Goal: Task Accomplishment & Management: Complete application form

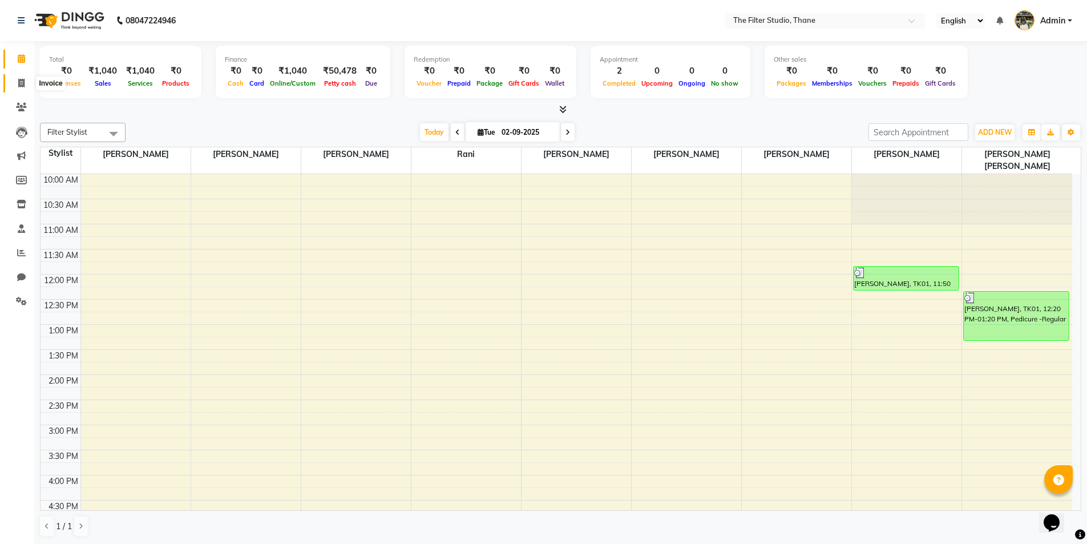
click at [19, 82] on icon at bounding box center [21, 83] width 6 height 9
select select "8024"
select select "service"
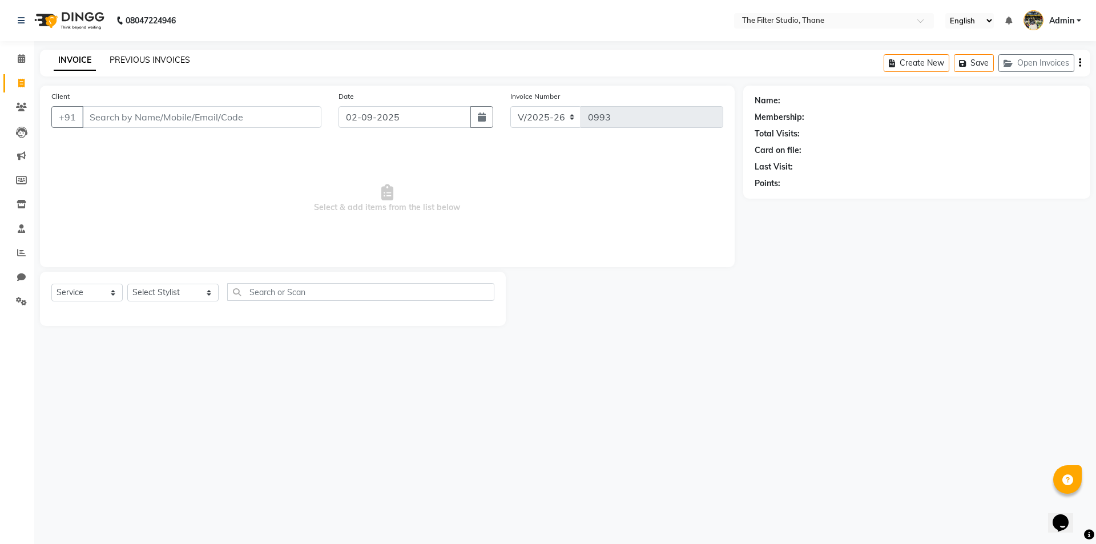
click at [174, 63] on link "PREVIOUS INVOICES" at bounding box center [150, 60] width 80 height 10
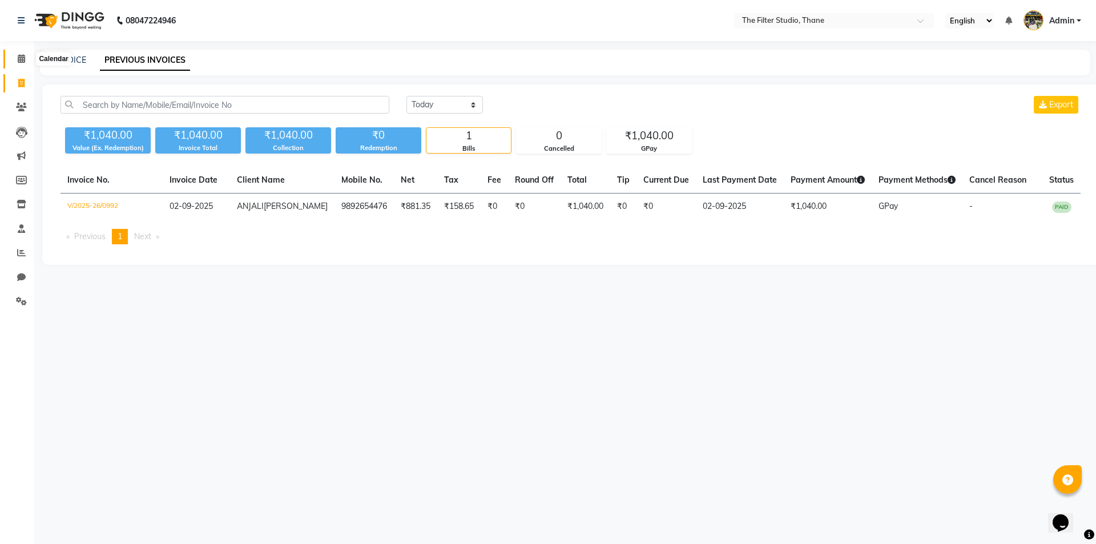
click at [19, 63] on span at bounding box center [21, 58] width 20 height 13
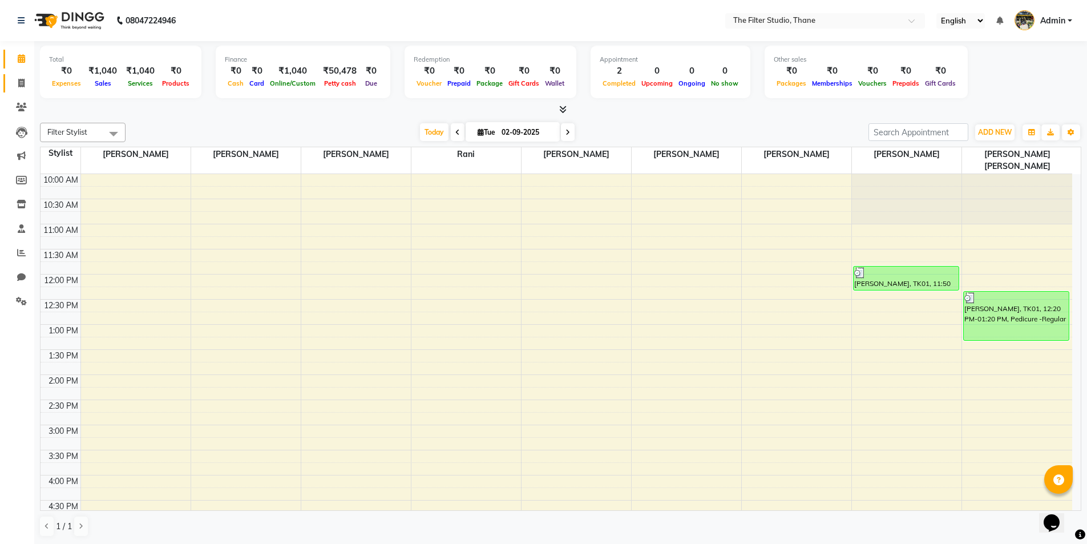
click at [10, 86] on link "Invoice" at bounding box center [16, 83] width 27 height 19
select select "service"
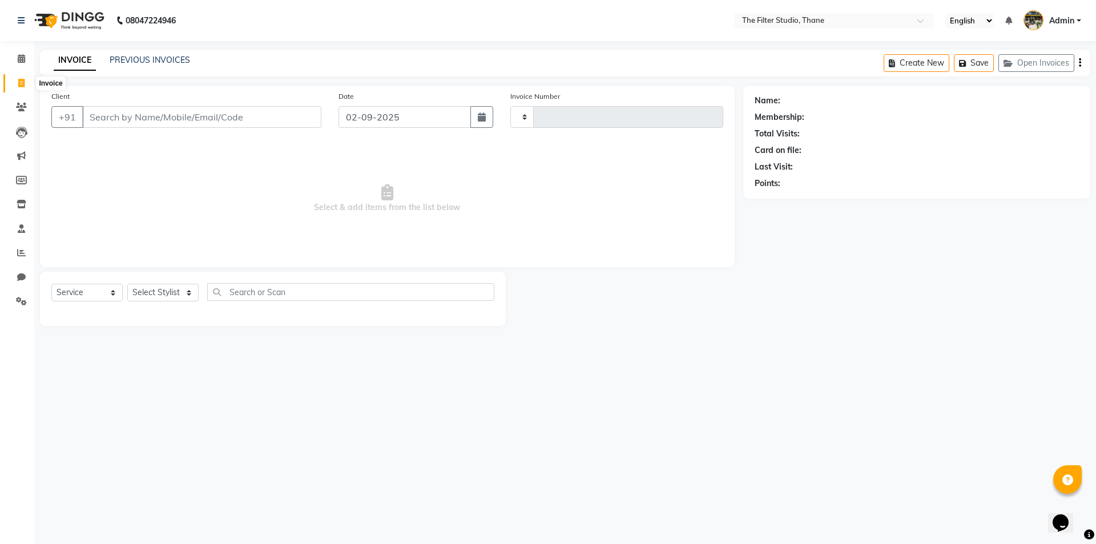
click at [18, 85] on icon at bounding box center [21, 83] width 6 height 9
select select "8024"
select select "service"
click at [117, 120] on input "Client" at bounding box center [201, 117] width 239 height 22
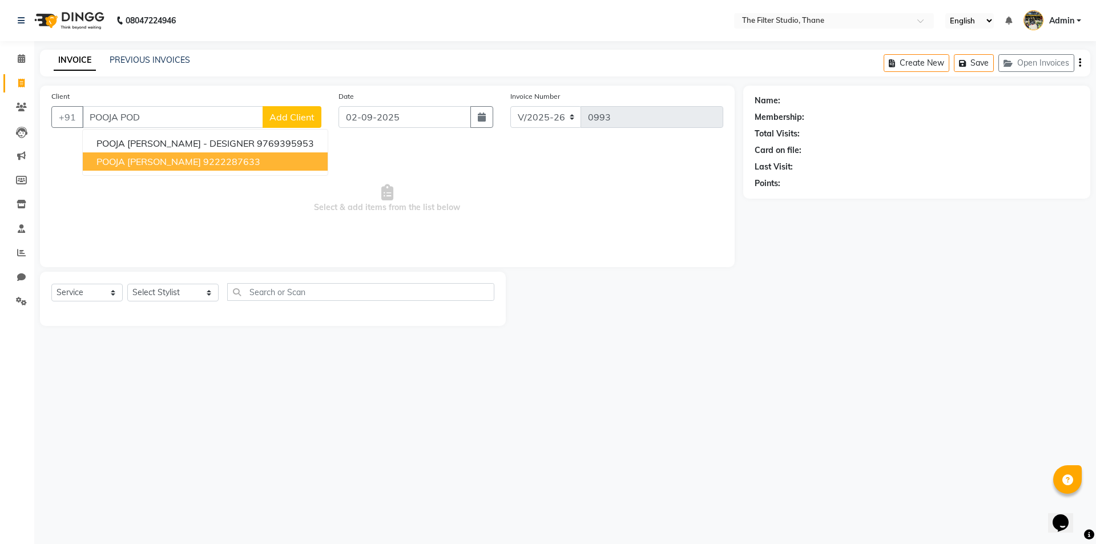
click at [203, 159] on ngb-highlight "9222287633" at bounding box center [231, 161] width 57 height 11
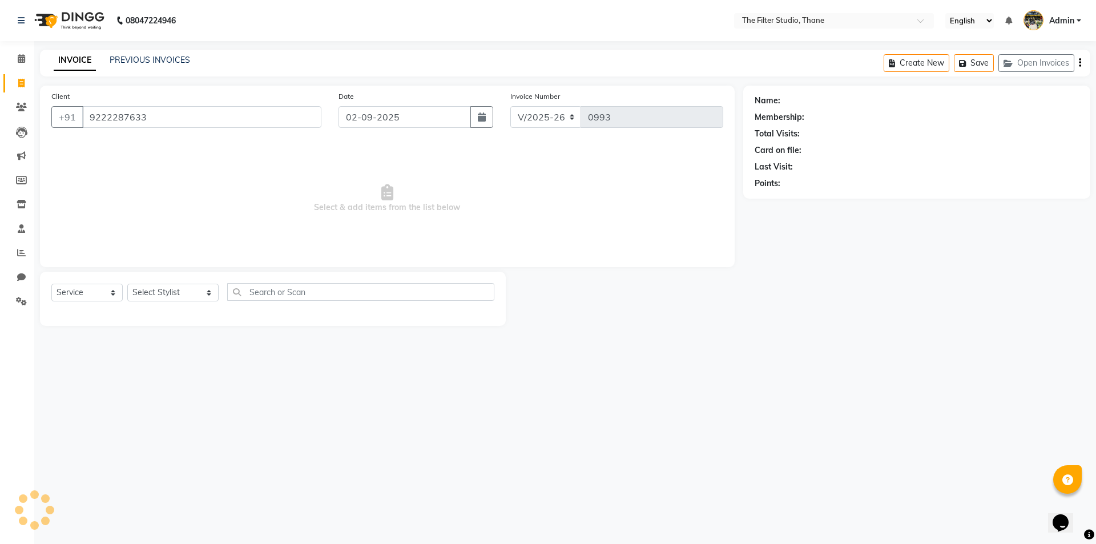
type input "9222287633"
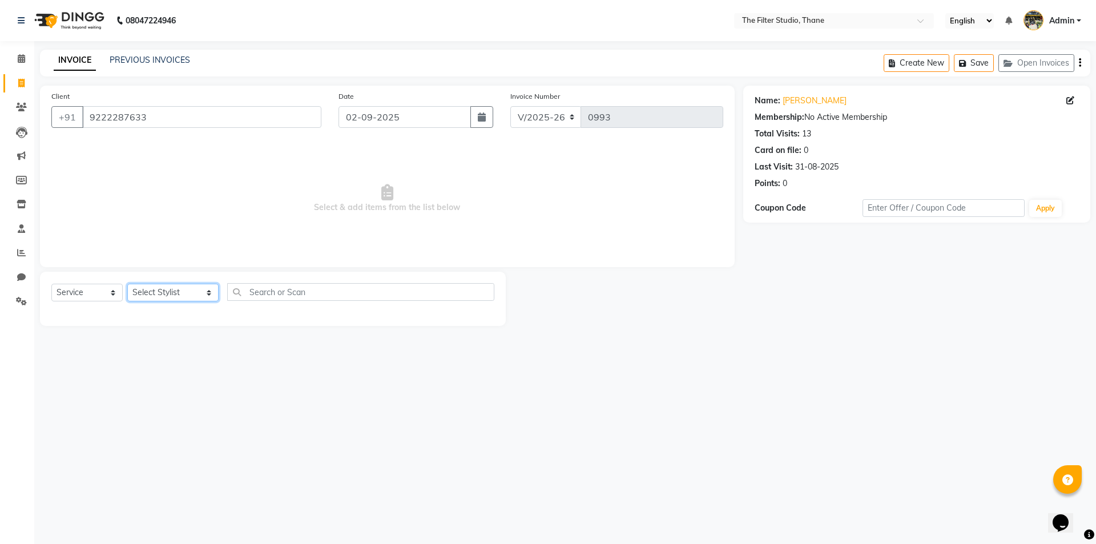
click at [153, 292] on select "Select Stylist [PERSON_NAME] [PERSON_NAME] [PERSON_NAME] [PERSON_NAME] [PERSON_…" at bounding box center [172, 293] width 91 height 18
select select "85522"
click at [127, 284] on select "Select Stylist [PERSON_NAME] [PERSON_NAME] [PERSON_NAME] [PERSON_NAME] [PERSON_…" at bounding box center [172, 293] width 91 height 18
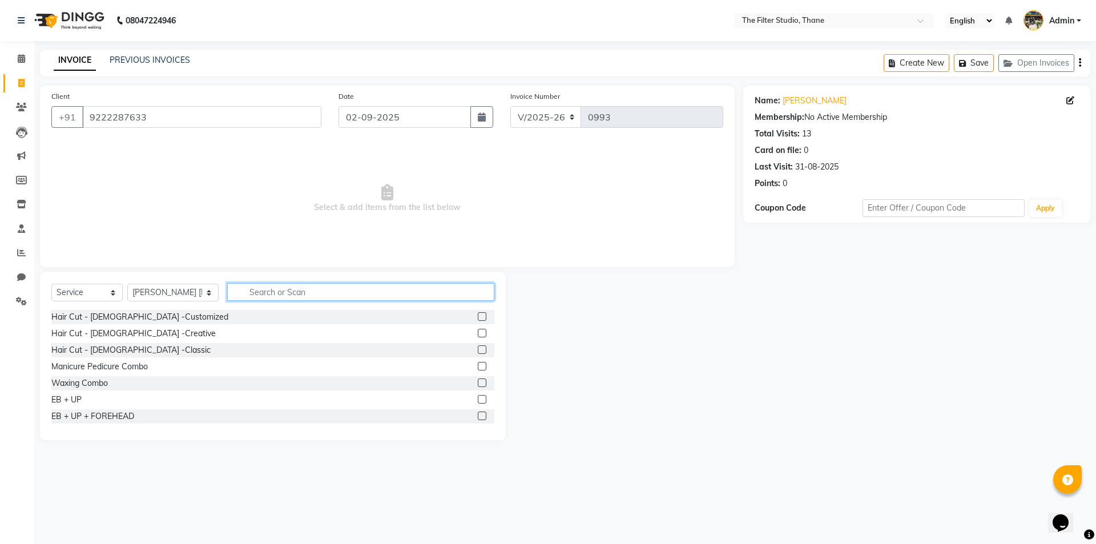
click at [262, 295] on input "text" at bounding box center [360, 292] width 267 height 18
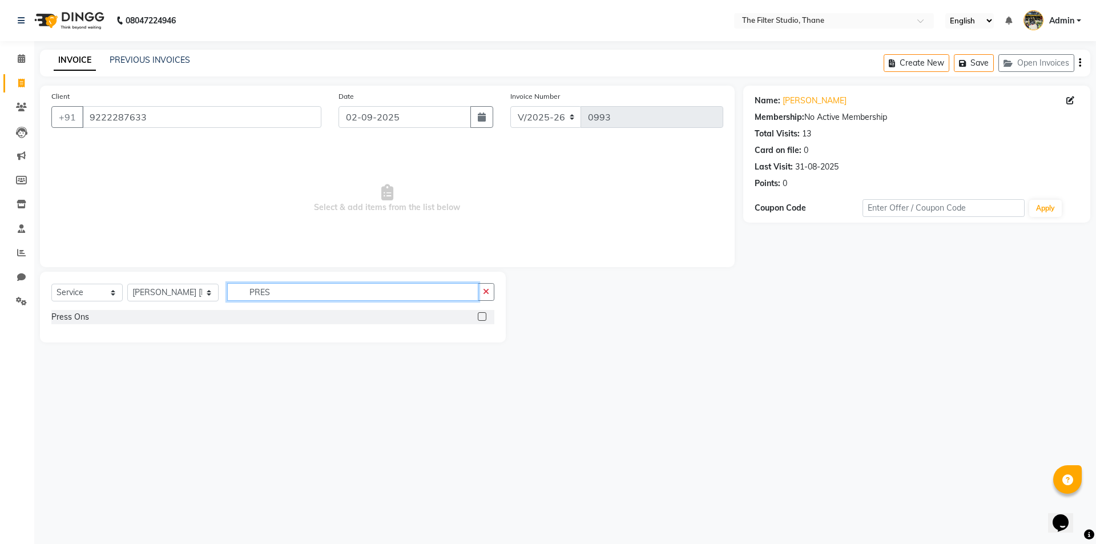
type input "PRES"
click at [484, 318] on label at bounding box center [482, 316] width 9 height 9
click at [484, 318] on input "checkbox" at bounding box center [481, 316] width 7 height 7
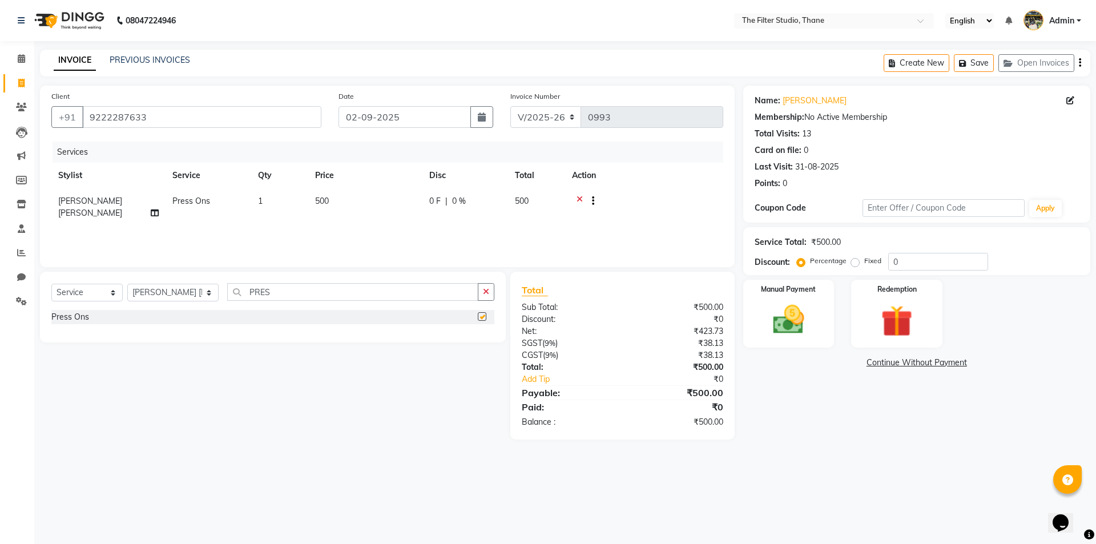
checkbox input "false"
click at [377, 201] on td "500" at bounding box center [365, 207] width 114 height 38
select select "85522"
drag, startPoint x: 363, startPoint y: 203, endPoint x: 353, endPoint y: 204, distance: 10.4
click at [353, 204] on tr "[PERSON_NAME] Gayatri [PERSON_NAME] [PERSON_NAME] [PERSON_NAME] [PERSON_NAME] […" at bounding box center [387, 209] width 672 height 43
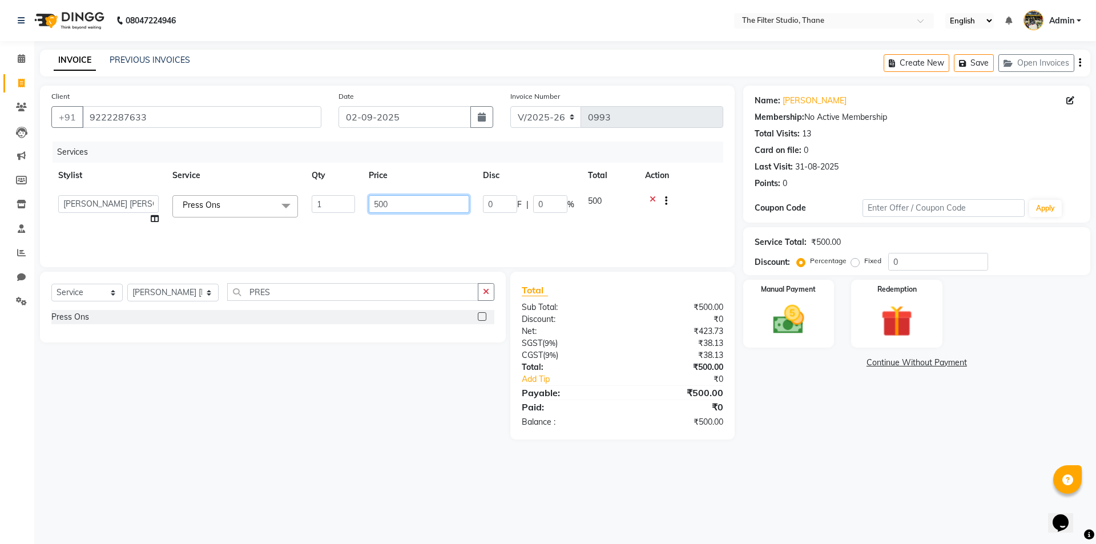
drag, startPoint x: 395, startPoint y: 201, endPoint x: 367, endPoint y: 200, distance: 28.6
click at [371, 201] on input "500" at bounding box center [419, 204] width 100 height 18
type input "900"
click at [188, 293] on select "Select Stylist [PERSON_NAME] [PERSON_NAME] [PERSON_NAME] [PERSON_NAME] [PERSON_…" at bounding box center [172, 293] width 91 height 18
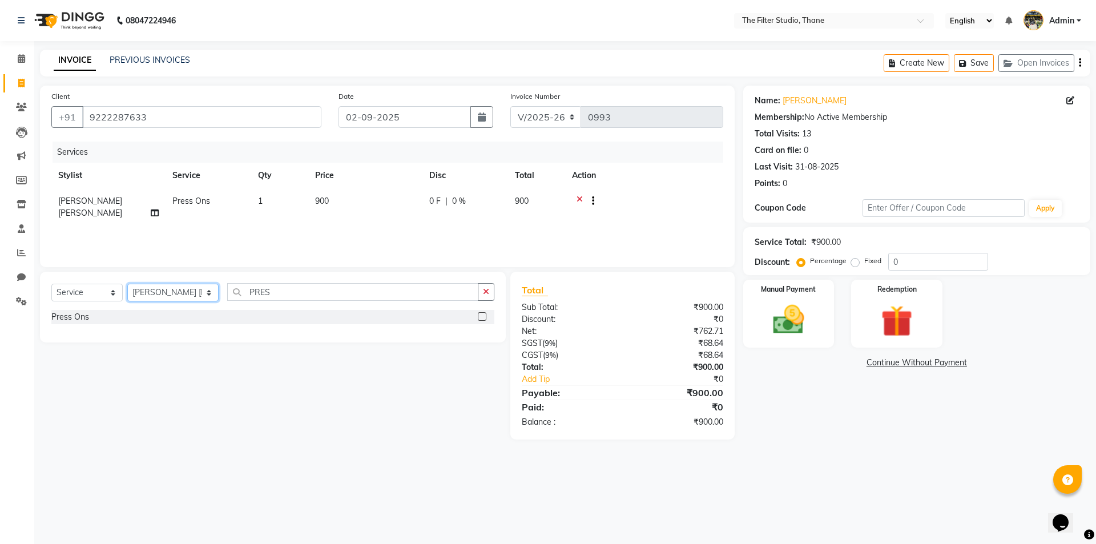
select select "72544"
click at [127, 284] on select "Select Stylist [PERSON_NAME] [PERSON_NAME] [PERSON_NAME] [PERSON_NAME] [PERSON_…" at bounding box center [172, 293] width 91 height 18
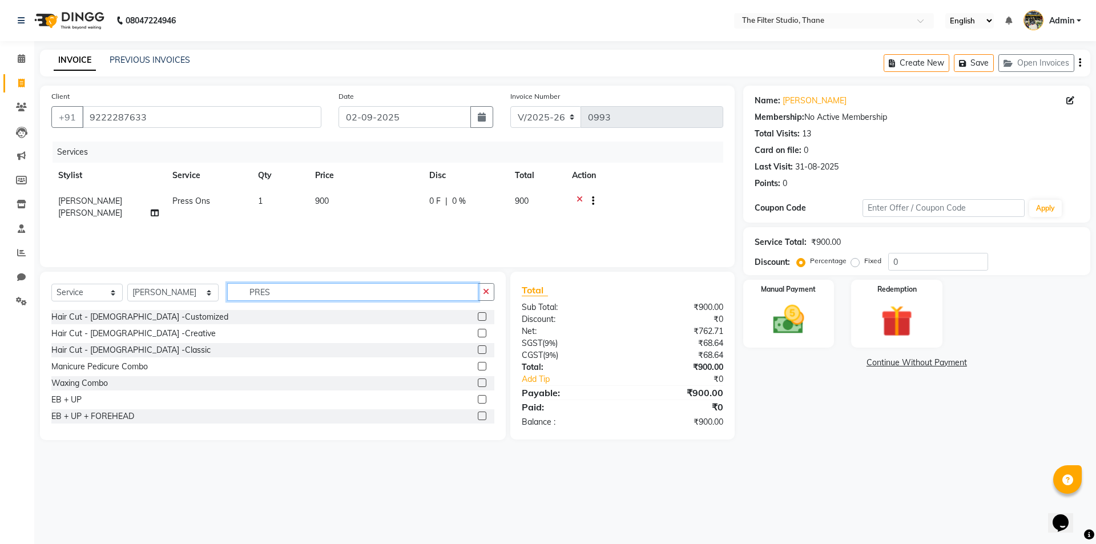
click at [272, 293] on input "PRES" at bounding box center [352, 292] width 251 height 18
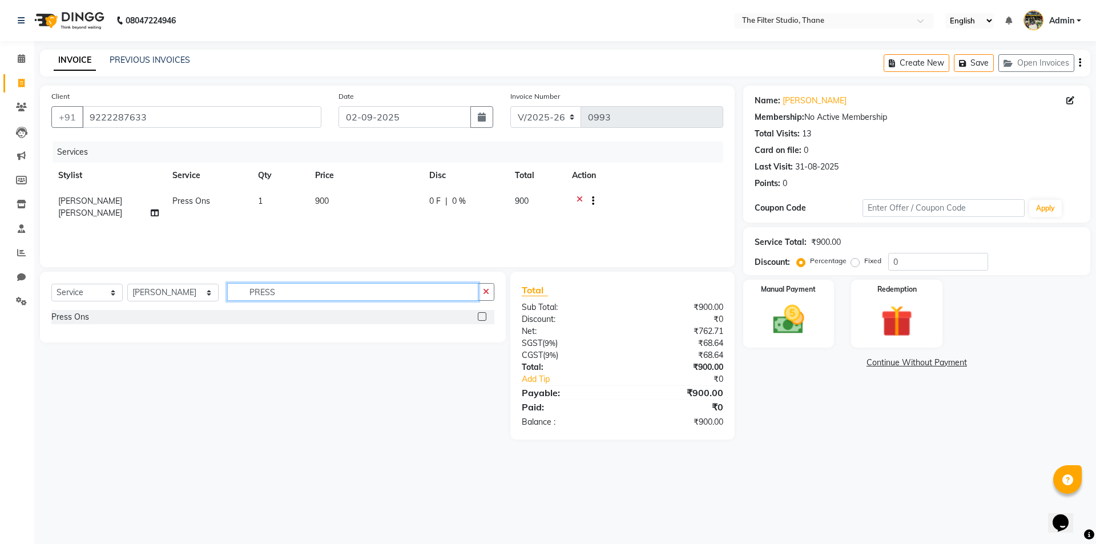
type input "PRESS"
click at [480, 317] on label at bounding box center [482, 316] width 9 height 9
click at [480, 317] on input "checkbox" at bounding box center [481, 316] width 7 height 7
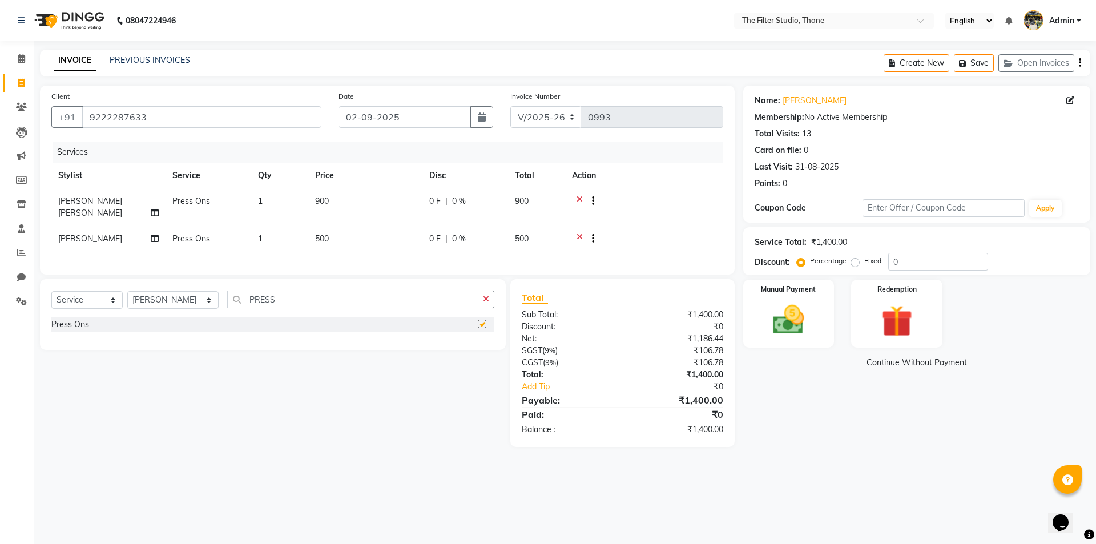
checkbox input "false"
click at [318, 233] on span "500" at bounding box center [322, 238] width 14 height 10
select select "72544"
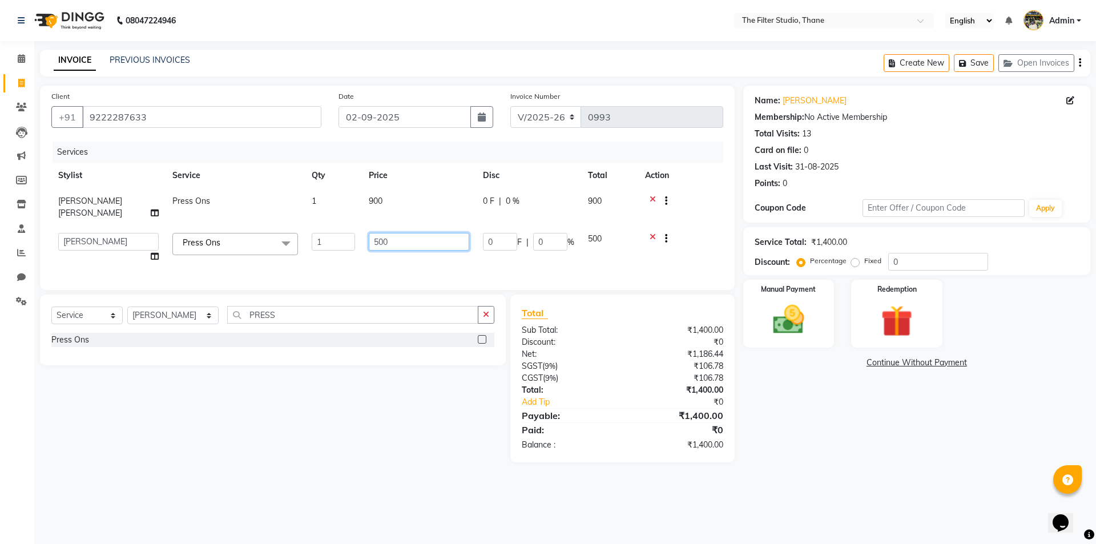
drag, startPoint x: 396, startPoint y: 231, endPoint x: 358, endPoint y: 234, distance: 37.8
click at [358, 234] on tr "[PERSON_NAME] Gayatri [PERSON_NAME] [PERSON_NAME] [PERSON_NAME] [PERSON_NAME] […" at bounding box center [387, 247] width 672 height 43
type input "750"
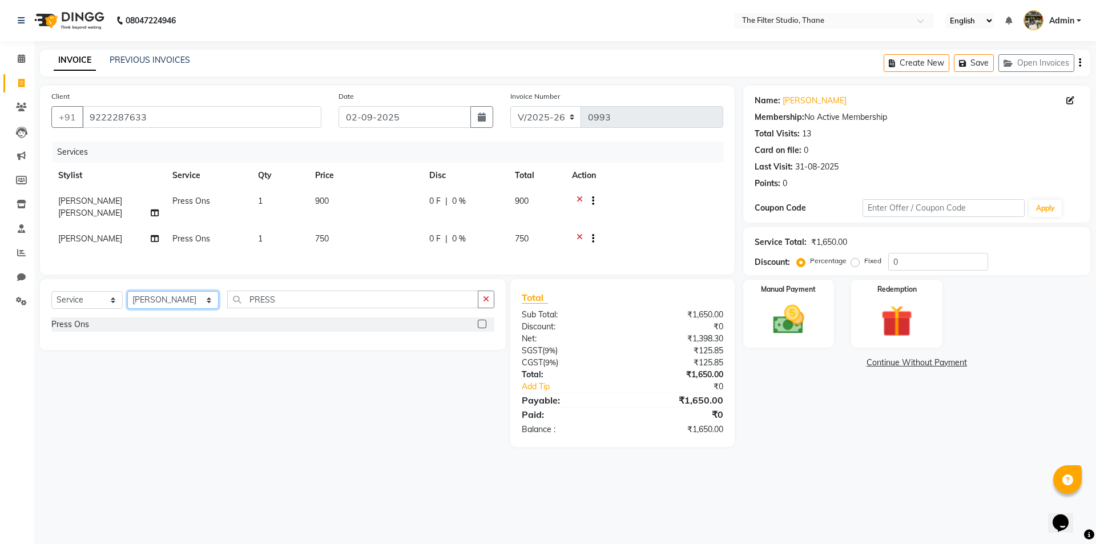
click at [182, 319] on div "Select Service Product Membership Package Voucher Prepaid Gift Card Select Styl…" at bounding box center [273, 314] width 466 height 71
select select "72545"
click at [127, 291] on select "Select Stylist [PERSON_NAME] [PERSON_NAME] [PERSON_NAME] [PERSON_NAME] [PERSON_…" at bounding box center [172, 300] width 91 height 18
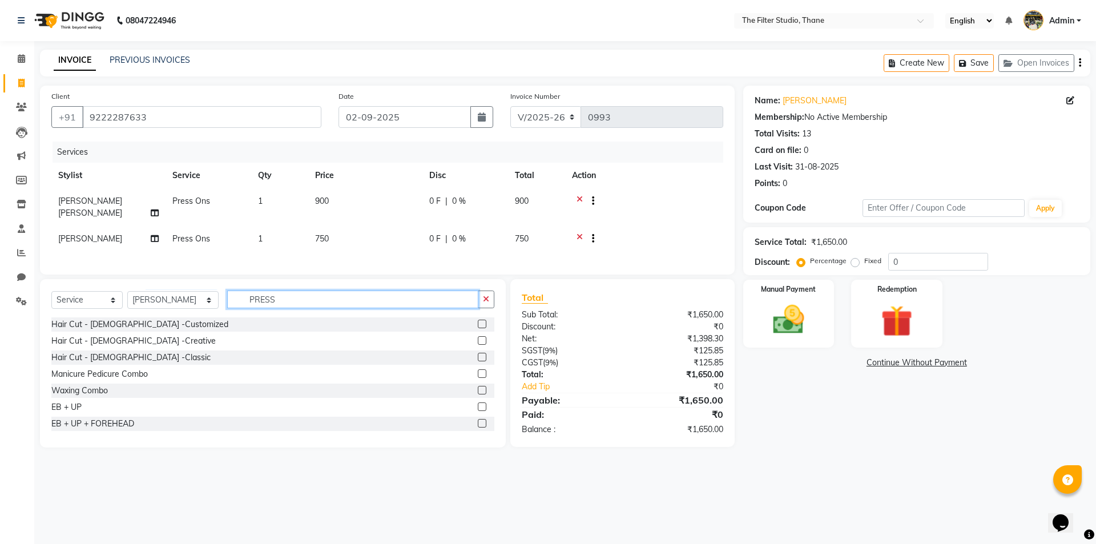
drag, startPoint x: 268, startPoint y: 302, endPoint x: 227, endPoint y: 302, distance: 40.5
click at [227, 302] on input "PRESS" at bounding box center [352, 299] width 251 height 18
type input "N"
type input "POL"
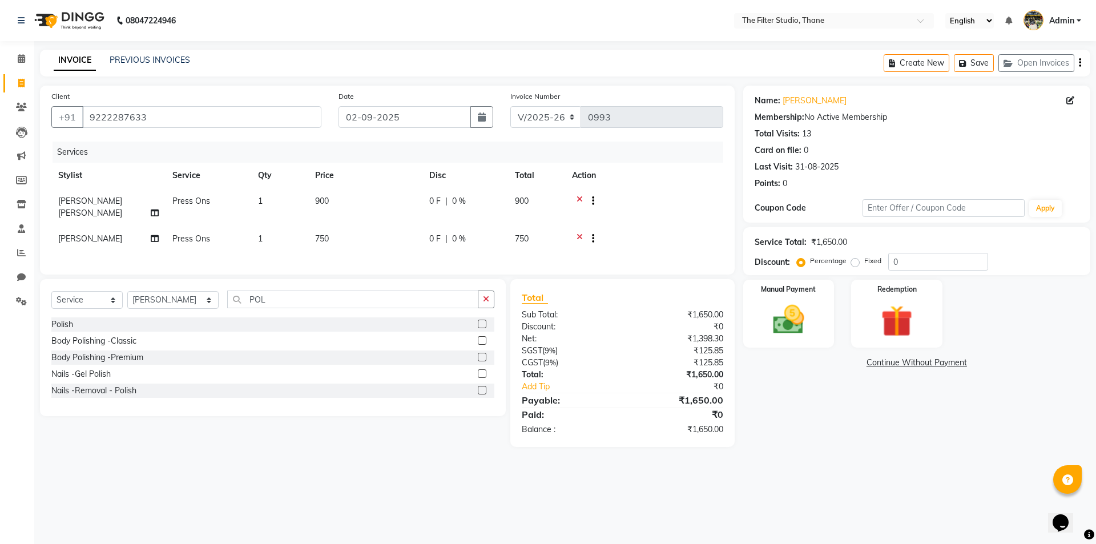
click at [484, 321] on label at bounding box center [482, 324] width 9 height 9
click at [484, 321] on input "checkbox" at bounding box center [481, 324] width 7 height 7
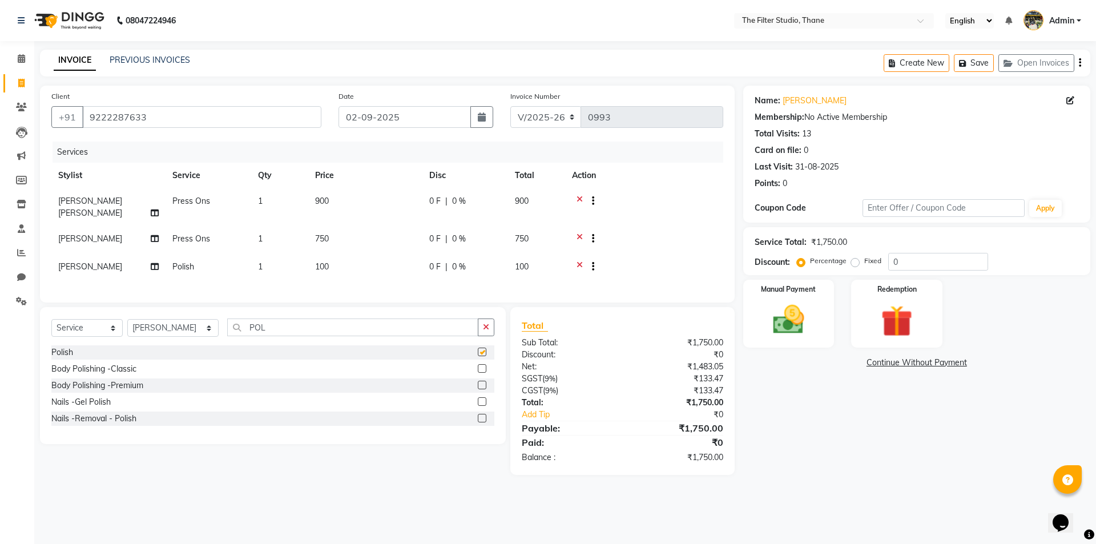
checkbox input "false"
click at [795, 337] on img at bounding box center [788, 320] width 53 height 38
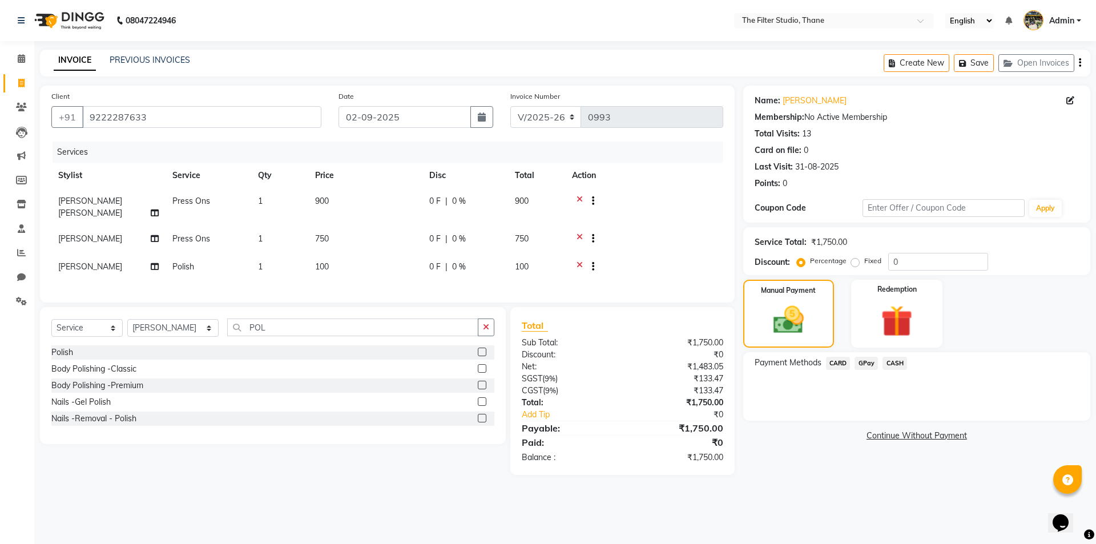
click at [859, 361] on span "GPay" at bounding box center [865, 363] width 23 height 13
click at [859, 362] on span "GPay" at bounding box center [865, 363] width 23 height 13
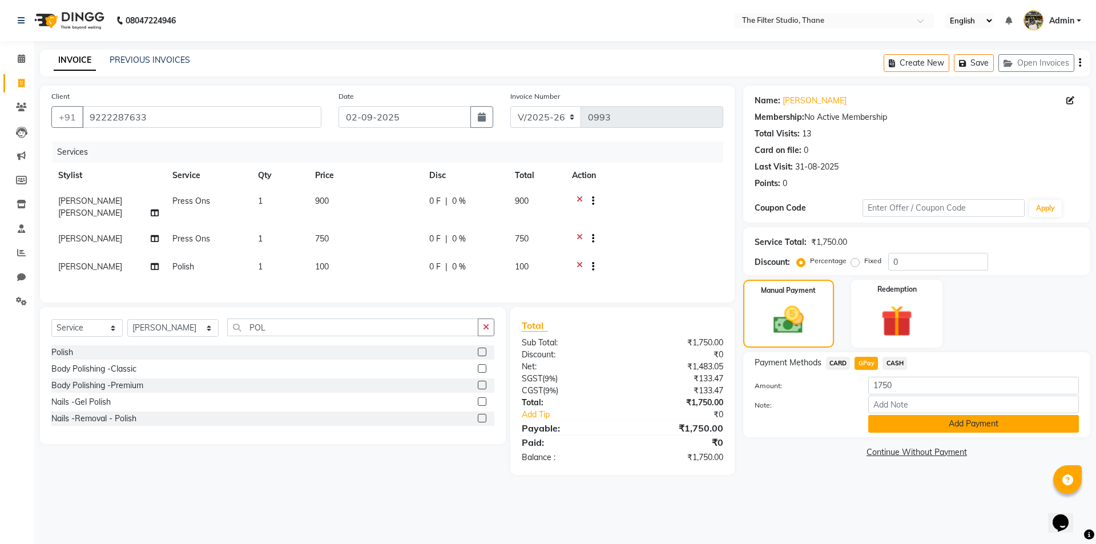
click at [902, 425] on button "Add Payment" at bounding box center [973, 424] width 211 height 18
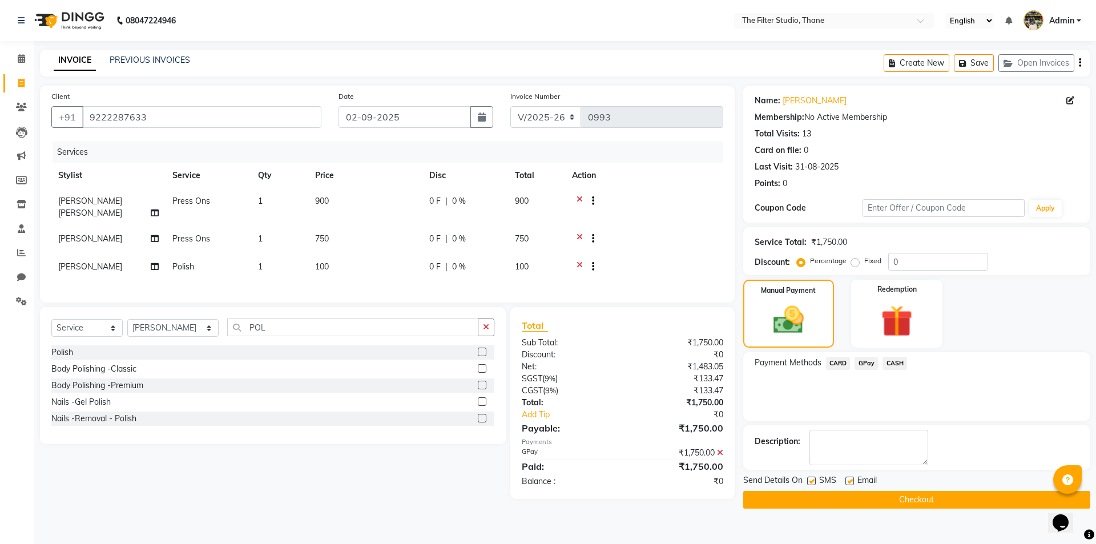
drag, startPoint x: 811, startPoint y: 478, endPoint x: 809, endPoint y: 497, distance: 19.0
click at [811, 480] on label at bounding box center [811, 480] width 9 height 9
click at [811, 480] on input "checkbox" at bounding box center [810, 481] width 7 height 7
checkbox input "false"
click at [809, 498] on button "Checkout" at bounding box center [916, 500] width 347 height 18
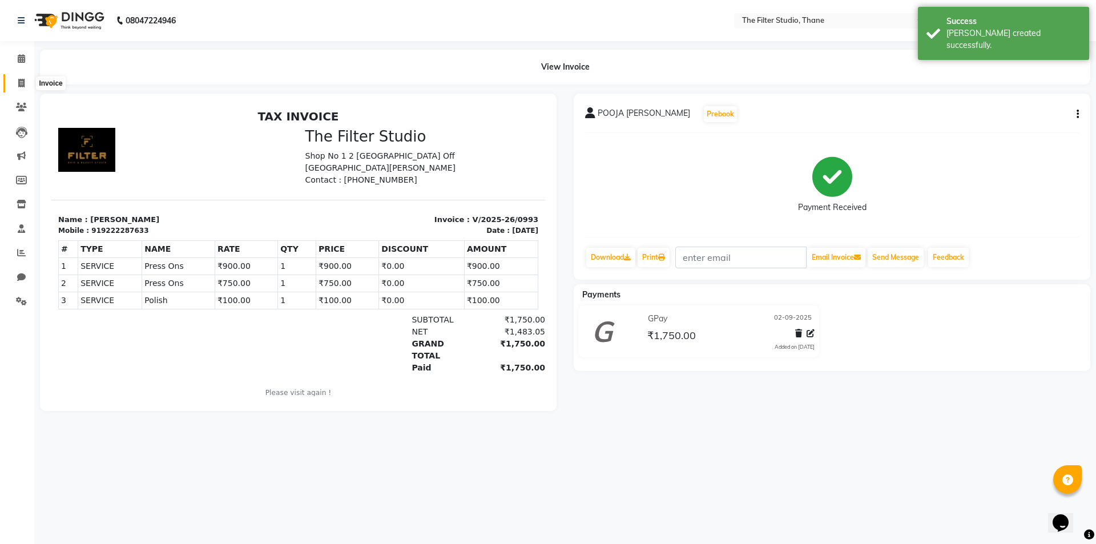
click at [14, 79] on span at bounding box center [21, 83] width 20 height 13
select select "8024"
select select "service"
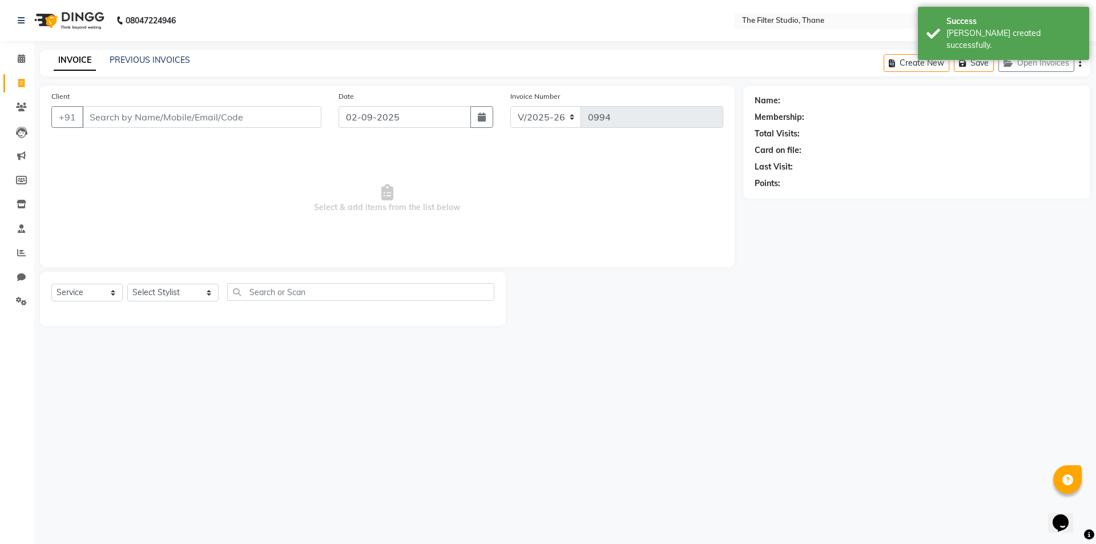
click at [126, 122] on input "Client" at bounding box center [201, 117] width 239 height 22
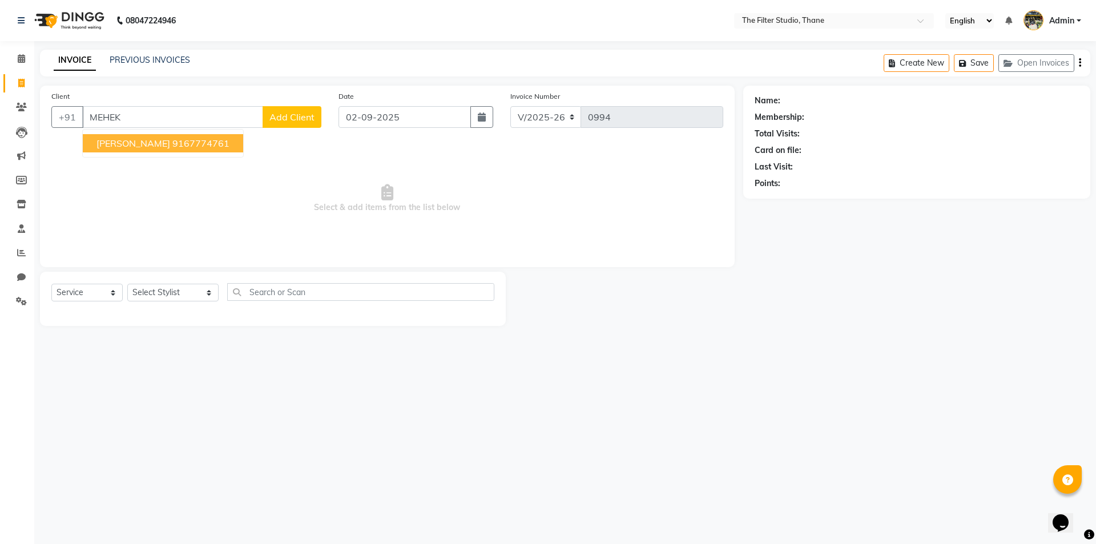
click at [159, 147] on span "[PERSON_NAME]" at bounding box center [133, 143] width 74 height 11
type input "9167774761"
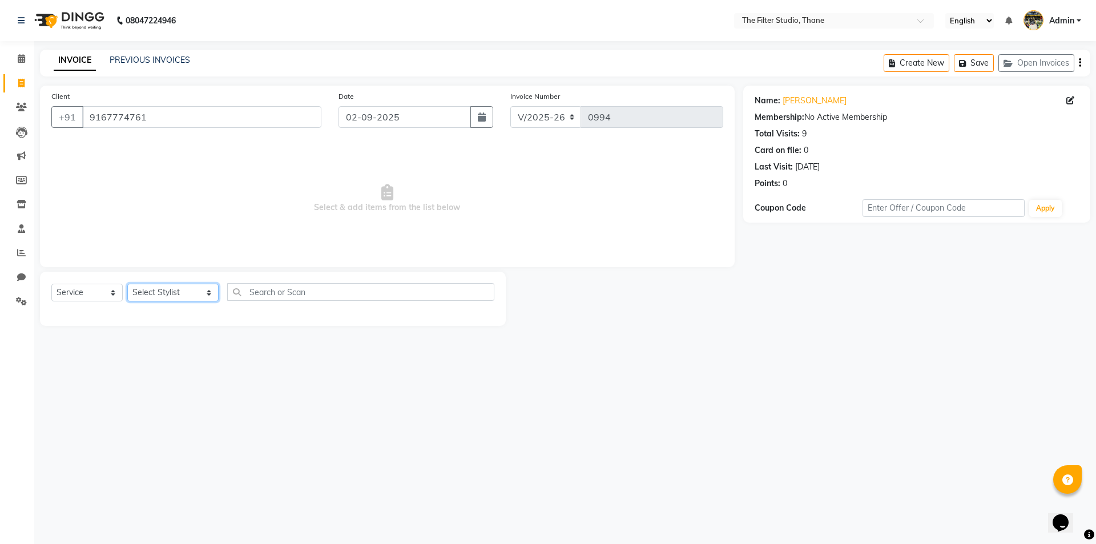
click at [151, 298] on select "Select Stylist [PERSON_NAME] [PERSON_NAME] [PERSON_NAME] [PERSON_NAME] [PERSON_…" at bounding box center [172, 293] width 91 height 18
click at [127, 284] on select "Select Stylist [PERSON_NAME] [PERSON_NAME] [PERSON_NAME] [PERSON_NAME] [PERSON_…" at bounding box center [172, 293] width 91 height 18
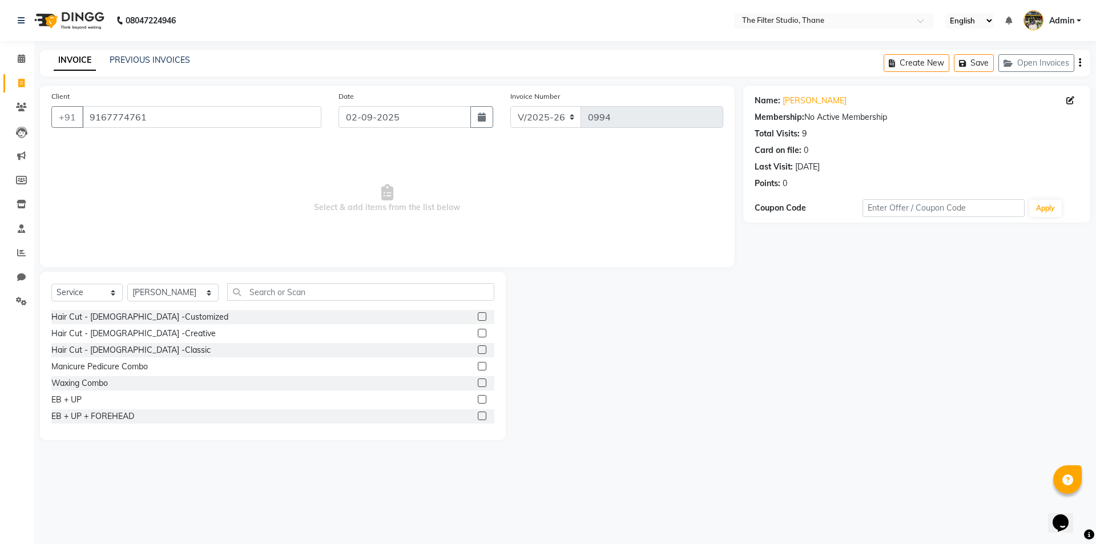
click at [156, 283] on div "Select Service Product Membership Package Voucher Prepaid Gift Card Select Styl…" at bounding box center [272, 296] width 443 height 27
click at [155, 289] on select "Select Stylist [PERSON_NAME] [PERSON_NAME] [PERSON_NAME] [PERSON_NAME] [PERSON_…" at bounding box center [172, 293] width 91 height 18
select select "72546"
click at [127, 284] on select "Select Stylist [PERSON_NAME] [PERSON_NAME] [PERSON_NAME] [PERSON_NAME] [PERSON_…" at bounding box center [172, 293] width 91 height 18
click at [237, 286] on input "text" at bounding box center [360, 292] width 267 height 18
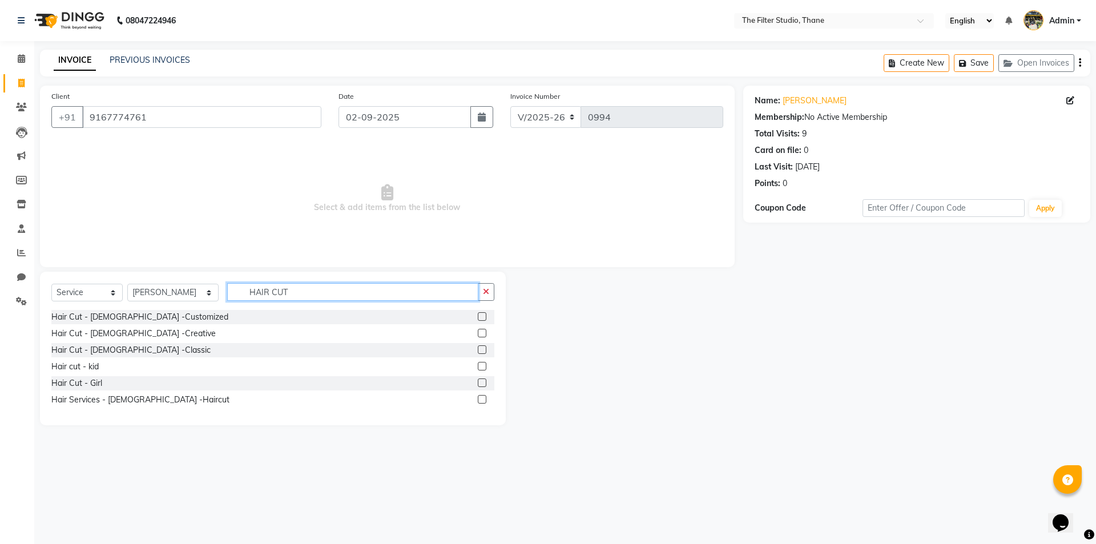
type input "HAIR CUT"
click at [480, 396] on label at bounding box center [482, 399] width 9 height 9
click at [480, 396] on input "checkbox" at bounding box center [481, 399] width 7 height 7
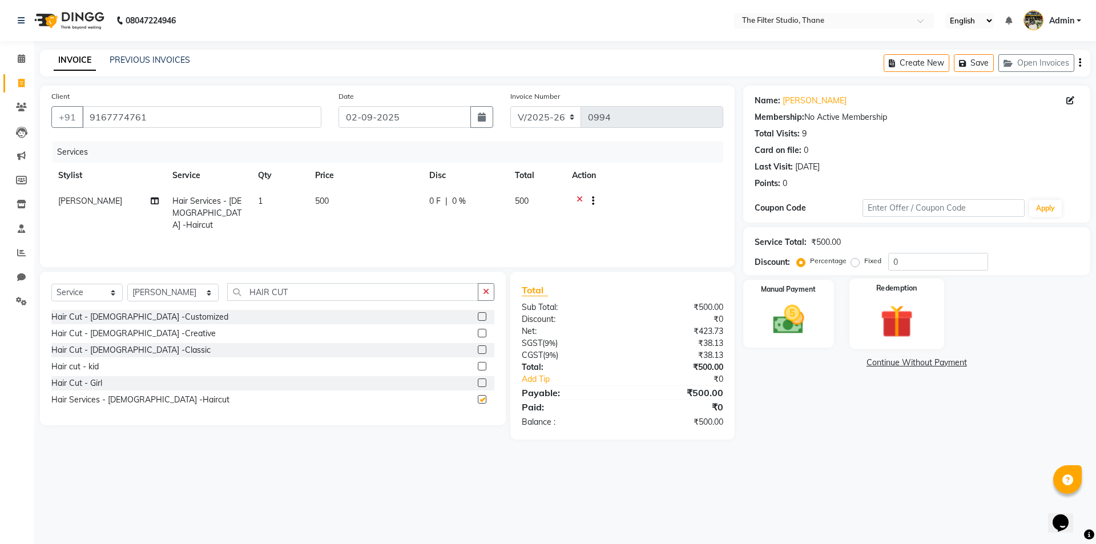
checkbox input "false"
click at [811, 318] on img at bounding box center [788, 320] width 53 height 38
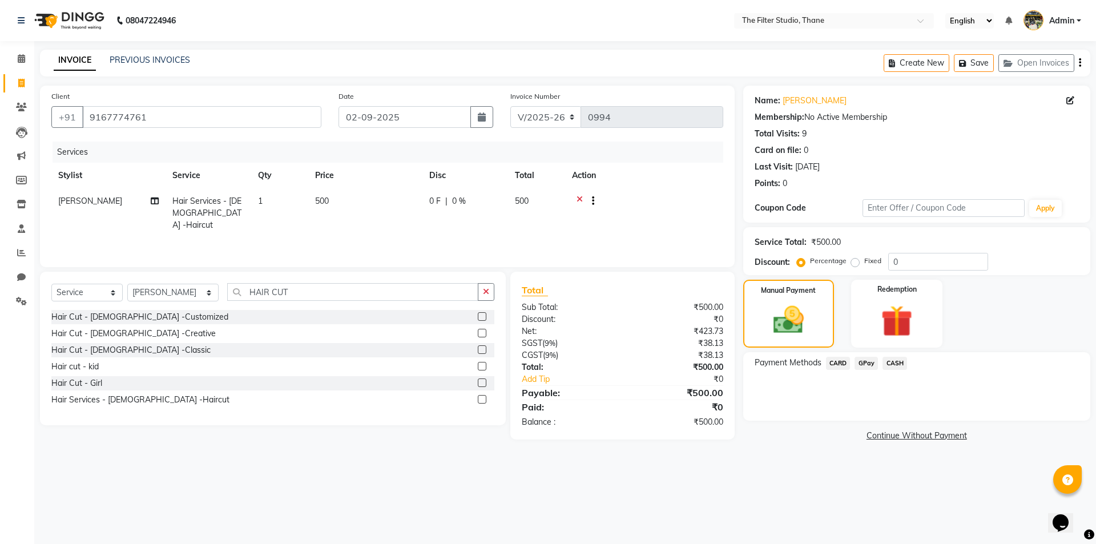
drag, startPoint x: 888, startPoint y: 363, endPoint x: 889, endPoint y: 370, distance: 6.3
click at [888, 365] on span "CASH" at bounding box center [894, 363] width 25 height 13
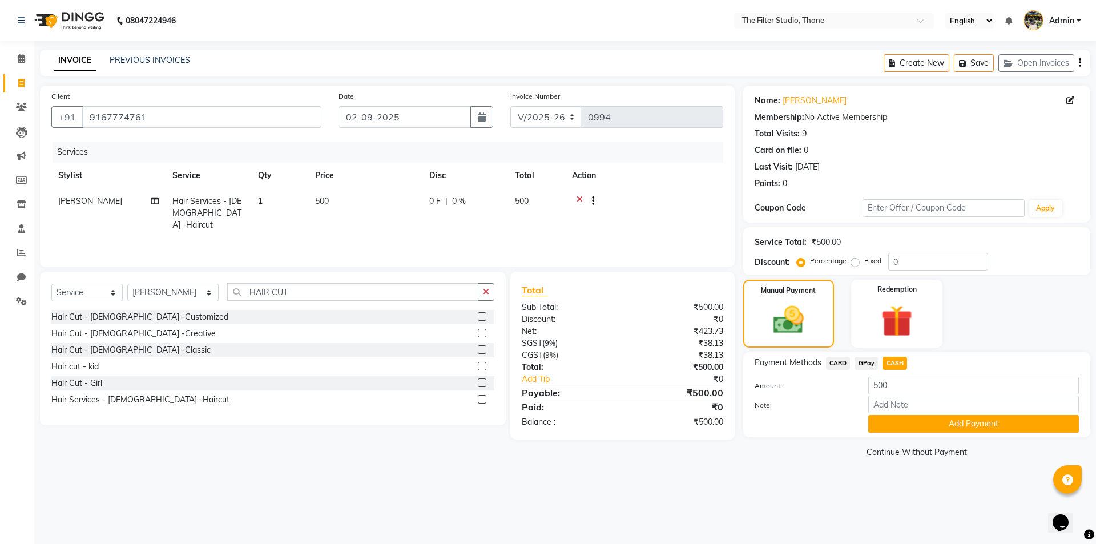
click at [903, 420] on button "Add Payment" at bounding box center [973, 424] width 211 height 18
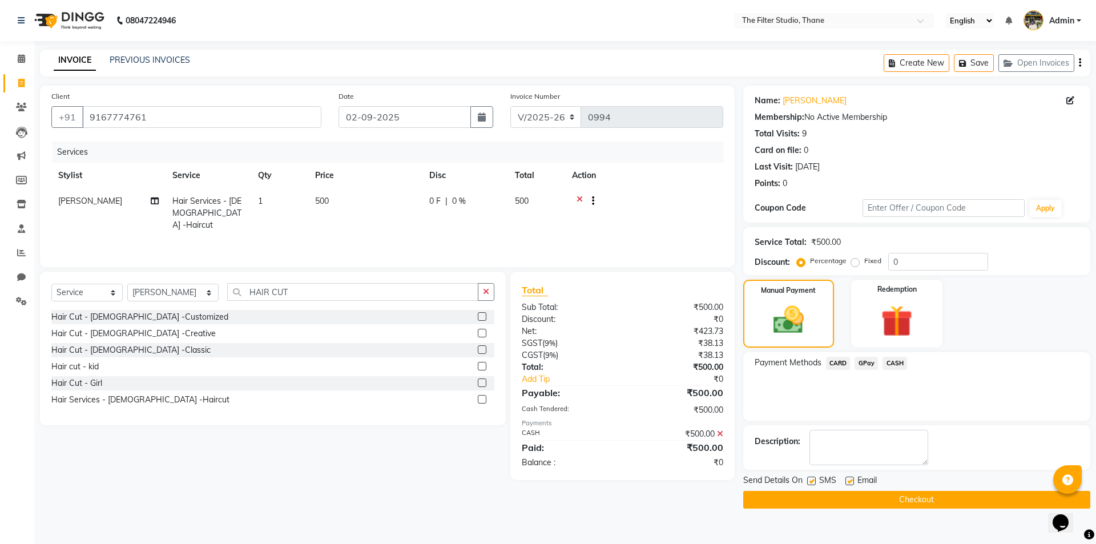
click at [811, 482] on label at bounding box center [811, 480] width 9 height 9
click at [811, 482] on input "checkbox" at bounding box center [810, 481] width 7 height 7
checkbox input "false"
click at [811, 502] on button "Checkout" at bounding box center [916, 500] width 347 height 18
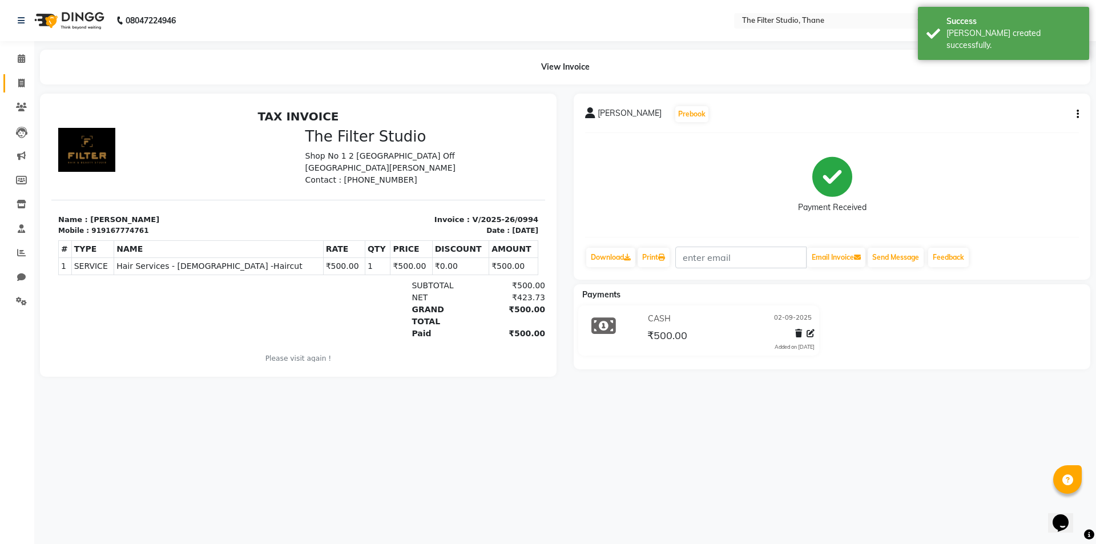
click at [14, 90] on link "Invoice" at bounding box center [16, 83] width 27 height 19
select select "8024"
select select "service"
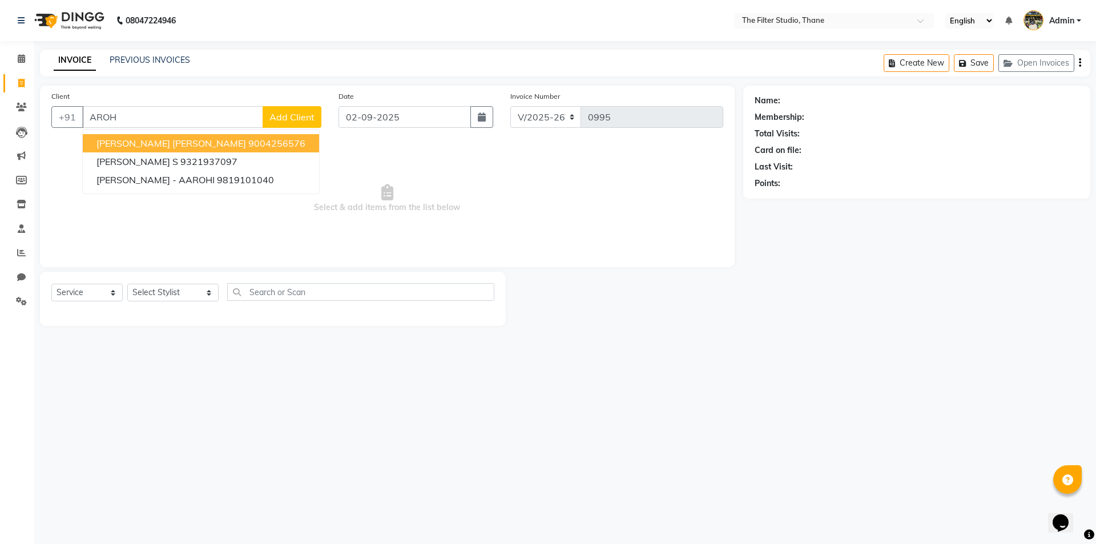
click at [184, 142] on span "[PERSON_NAME] [PERSON_NAME]" at bounding box center [171, 143] width 150 height 11
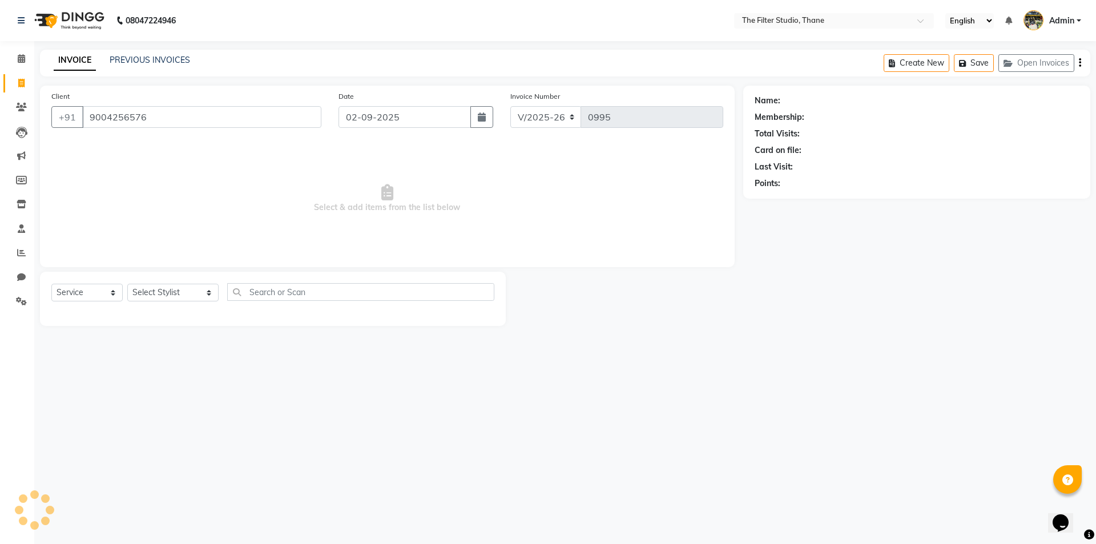
type input "9004256576"
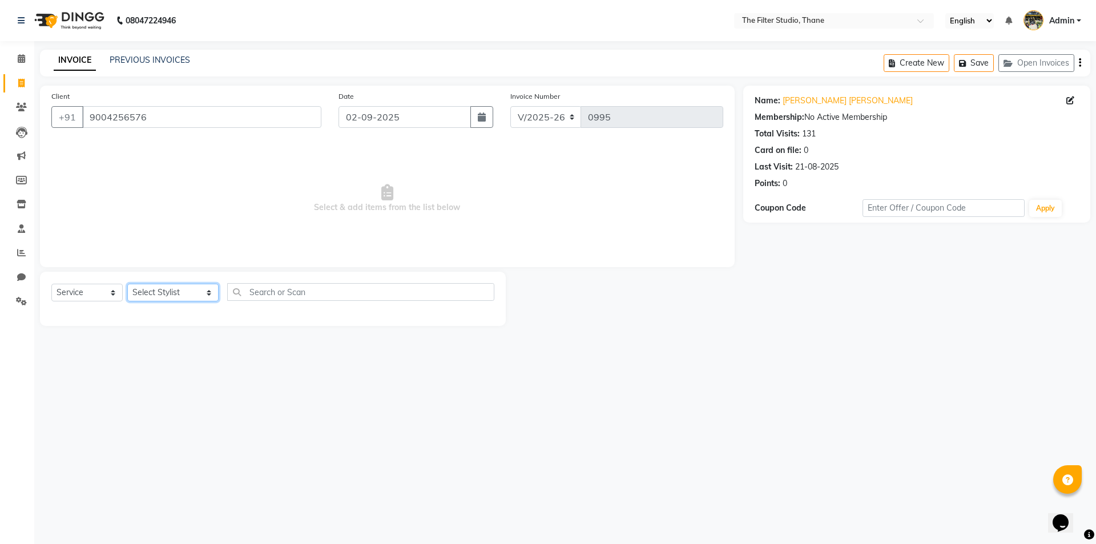
click at [144, 295] on select "Select Stylist [PERSON_NAME] [PERSON_NAME] [PERSON_NAME] [PERSON_NAME] [PERSON_…" at bounding box center [172, 293] width 91 height 18
select select "72546"
click at [127, 284] on select "Select Stylist [PERSON_NAME] [PERSON_NAME] [PERSON_NAME] [PERSON_NAME] [PERSON_…" at bounding box center [172, 293] width 91 height 18
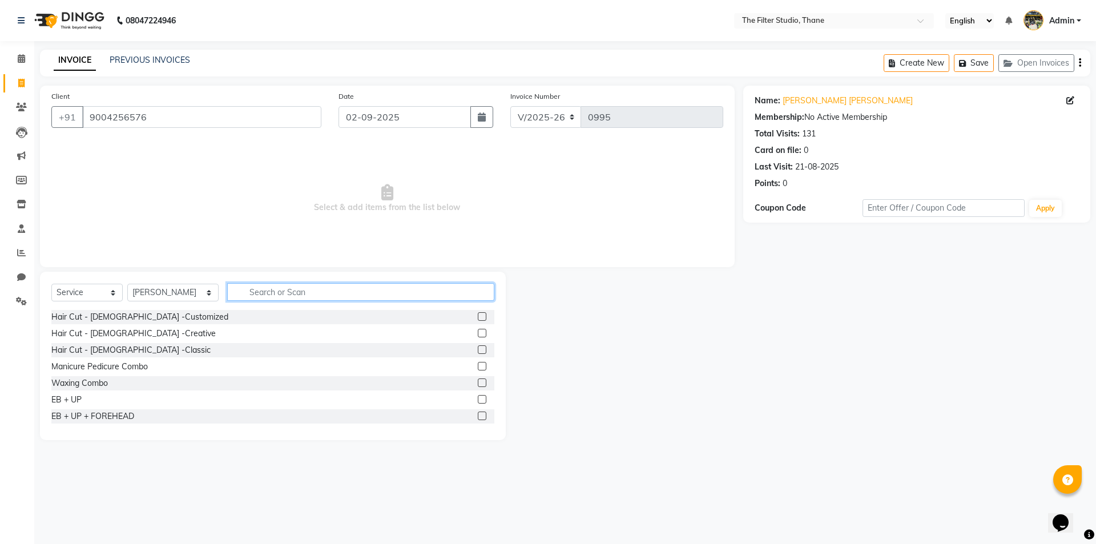
click at [236, 295] on input "text" at bounding box center [360, 292] width 267 height 18
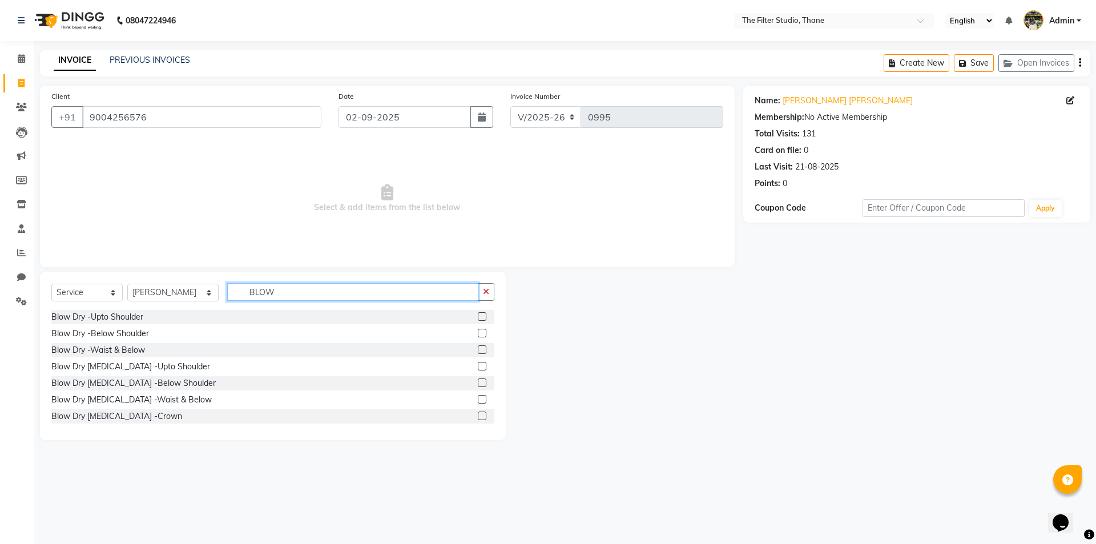
type input "BLOW"
click at [478, 329] on label at bounding box center [482, 333] width 9 height 9
click at [478, 330] on input "checkbox" at bounding box center [481, 333] width 7 height 7
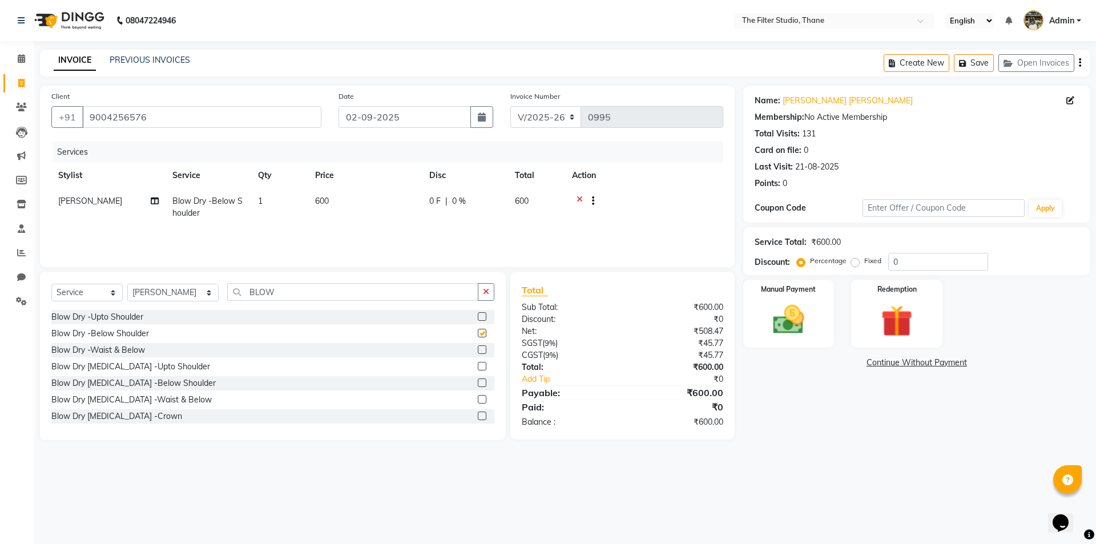
checkbox input "false"
click at [368, 215] on td "600" at bounding box center [365, 207] width 114 height 38
select select "72546"
drag, startPoint x: 398, startPoint y: 197, endPoint x: 343, endPoint y: 207, distance: 56.1
click at [343, 207] on tr "[PERSON_NAME] Gayatri [PERSON_NAME] [PERSON_NAME] [PERSON_NAME] [PERSON_NAME] […" at bounding box center [387, 212] width 672 height 49
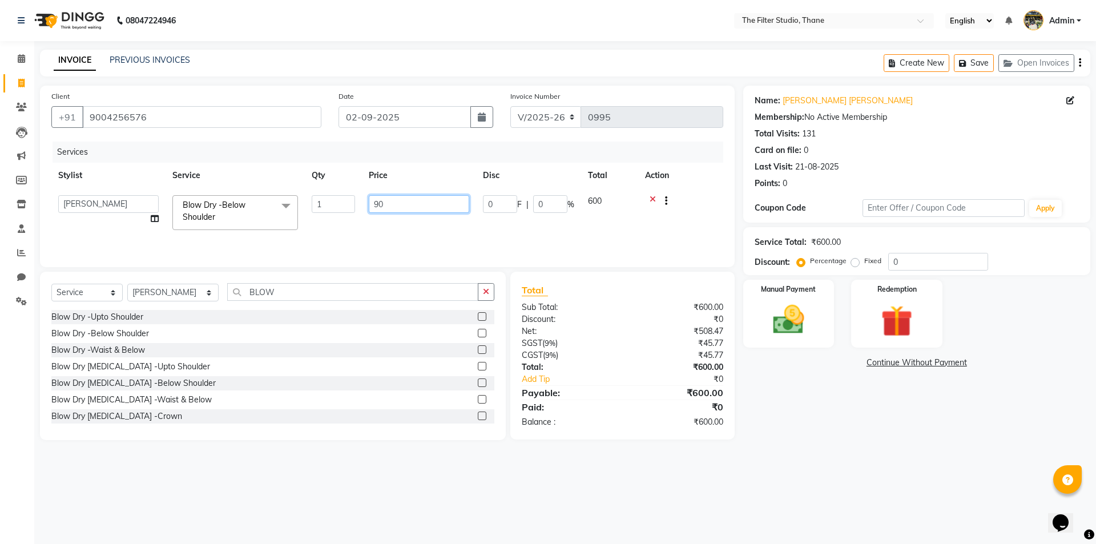
type input "900"
click at [795, 336] on img at bounding box center [788, 320] width 53 height 38
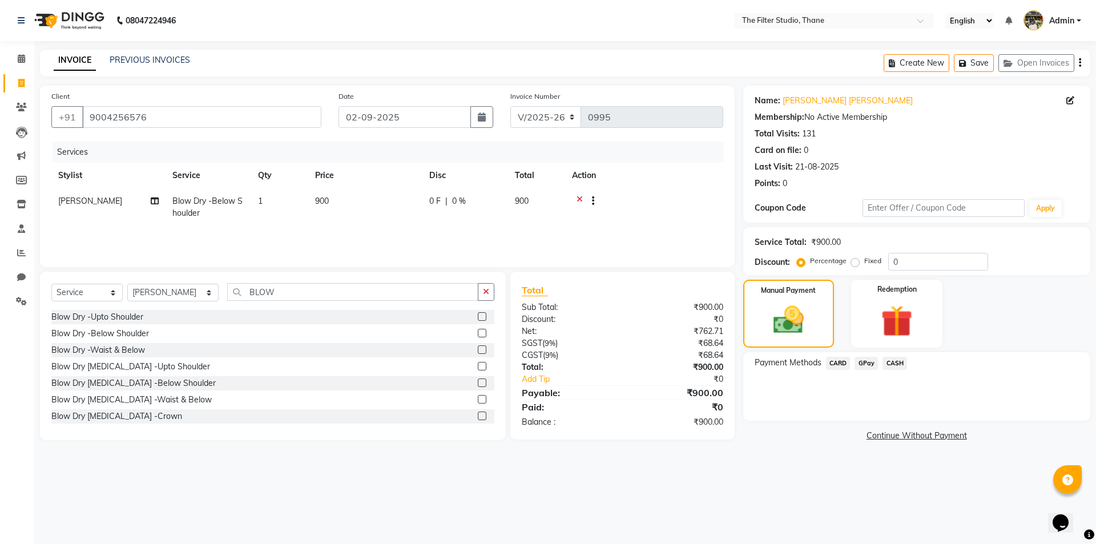
click at [863, 363] on span "GPay" at bounding box center [865, 363] width 23 height 13
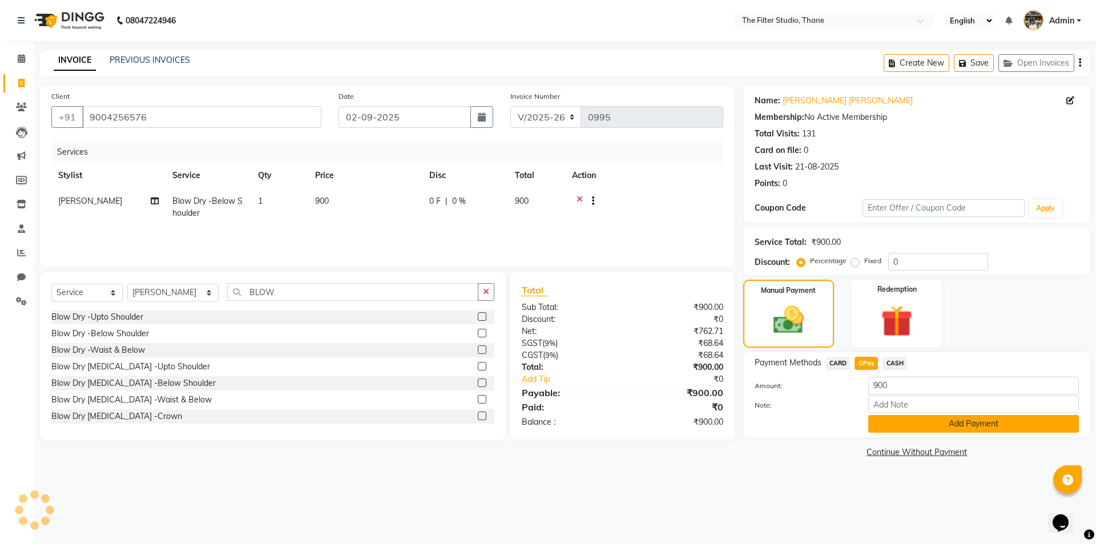
click at [888, 423] on button "Add Payment" at bounding box center [973, 424] width 211 height 18
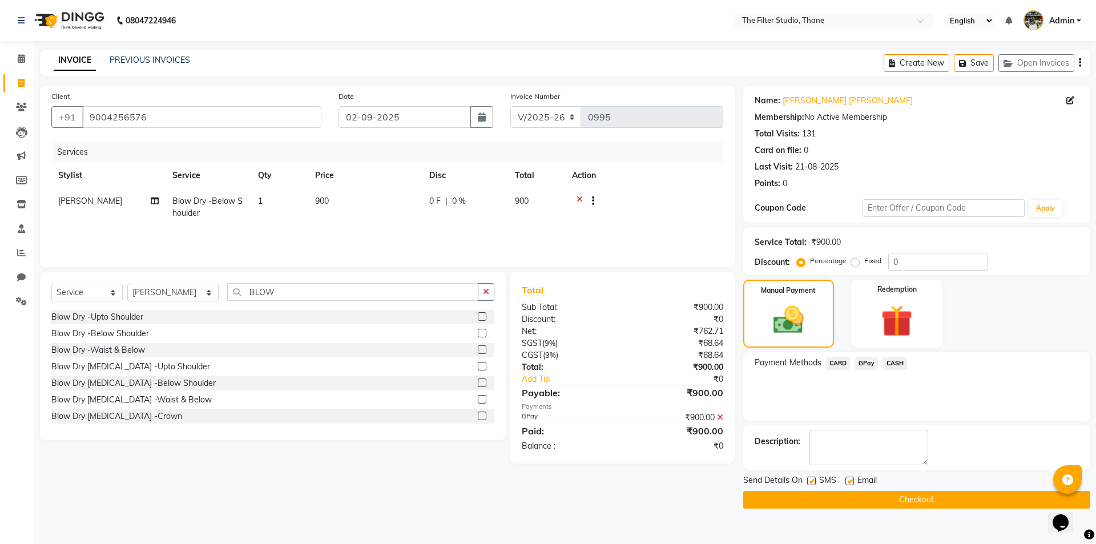
click at [810, 479] on label at bounding box center [811, 480] width 9 height 9
click at [810, 479] on input "checkbox" at bounding box center [810, 481] width 7 height 7
checkbox input "false"
click at [808, 498] on button "Checkout" at bounding box center [916, 500] width 347 height 18
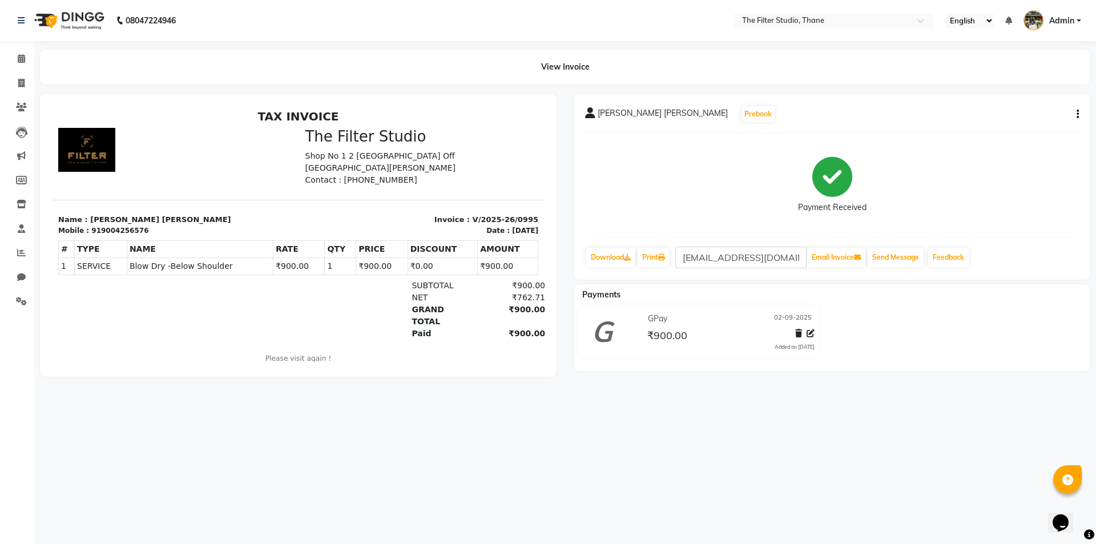
click at [911, 179] on div "Payment Received" at bounding box center [832, 185] width 494 height 86
click at [19, 87] on icon at bounding box center [21, 83] width 6 height 9
select select "8024"
select select "service"
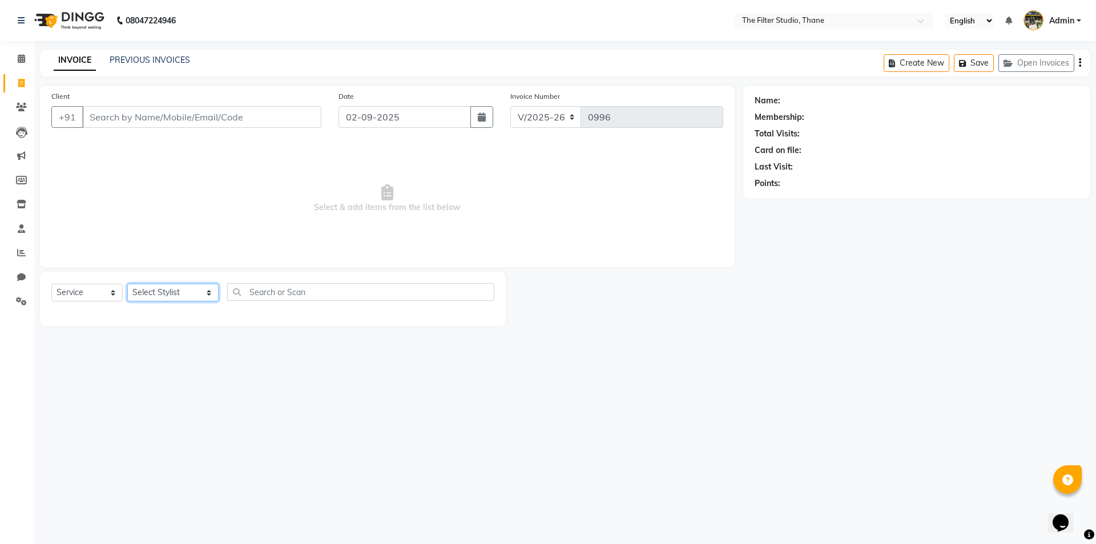
click at [171, 293] on select "Select Stylist [PERSON_NAME] [PERSON_NAME] [PERSON_NAME] [PERSON_NAME] [PERSON_…" at bounding box center [172, 293] width 91 height 18
drag, startPoint x: 302, startPoint y: 363, endPoint x: 302, endPoint y: 357, distance: 6.9
click at [302, 359] on div "08047224946 Select Location × The Filter Studio, Thane English ENGLISH Español …" at bounding box center [548, 272] width 1096 height 544
drag, startPoint x: 271, startPoint y: 282, endPoint x: 271, endPoint y: 293, distance: 10.3
click at [270, 284] on div "Select Service Product Membership Package Voucher Prepaid Gift Card Select Styl…" at bounding box center [273, 299] width 466 height 54
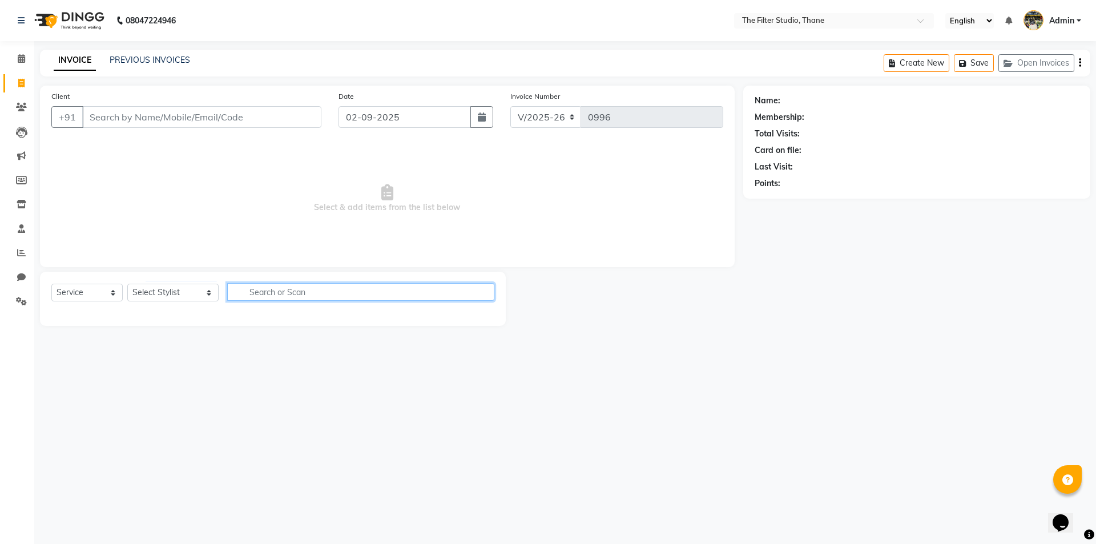
click at [271, 293] on input "text" at bounding box center [360, 292] width 267 height 18
type input "EB"
click at [151, 290] on select "Select Stylist [PERSON_NAME] [PERSON_NAME] [PERSON_NAME] [PERSON_NAME] [PERSON_…" at bounding box center [172, 293] width 91 height 18
select select "72545"
click at [127, 284] on select "Select Stylist [PERSON_NAME] [PERSON_NAME] [PERSON_NAME] [PERSON_NAME] [PERSON_…" at bounding box center [172, 293] width 91 height 18
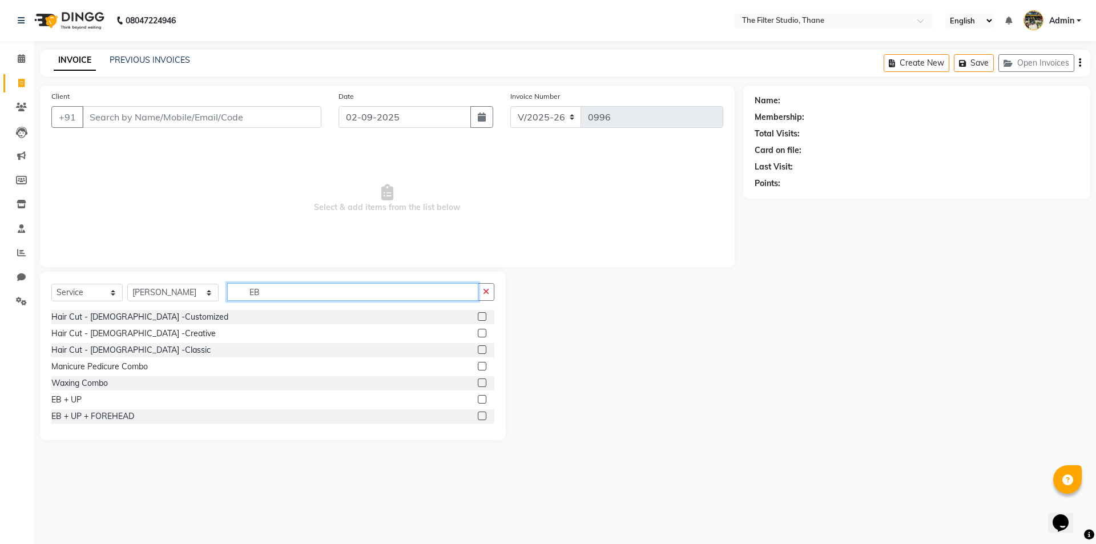
click at [241, 290] on input "EB" at bounding box center [352, 292] width 251 height 18
click at [478, 397] on label at bounding box center [482, 399] width 9 height 9
click at [478, 397] on input "checkbox" at bounding box center [481, 399] width 7 height 7
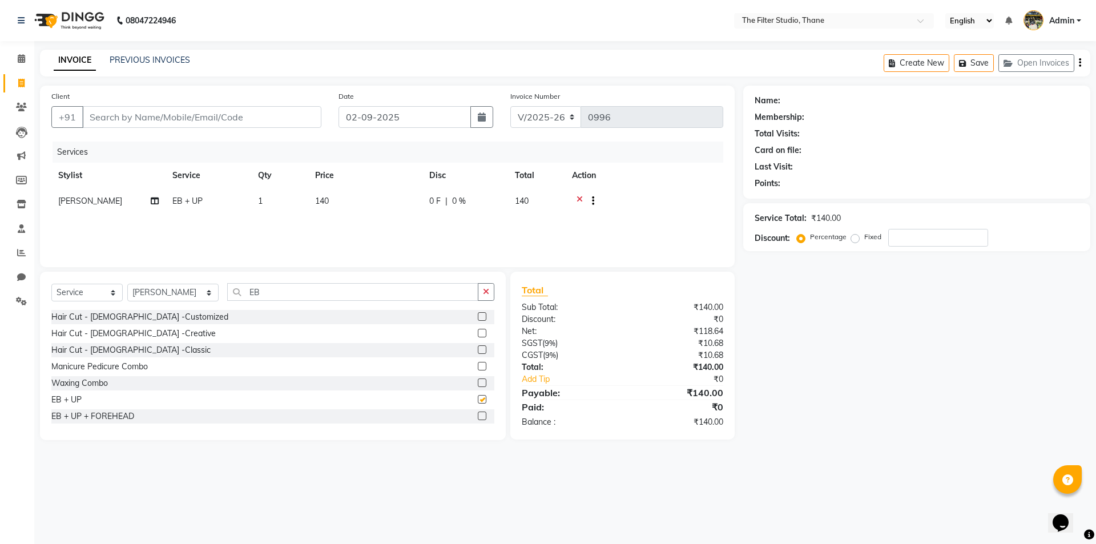
click at [478, 397] on label at bounding box center [482, 399] width 9 height 9
click at [478, 397] on input "checkbox" at bounding box center [481, 399] width 7 height 7
checkbox input "false"
click at [172, 110] on input "Client" at bounding box center [201, 117] width 239 height 22
type input "A"
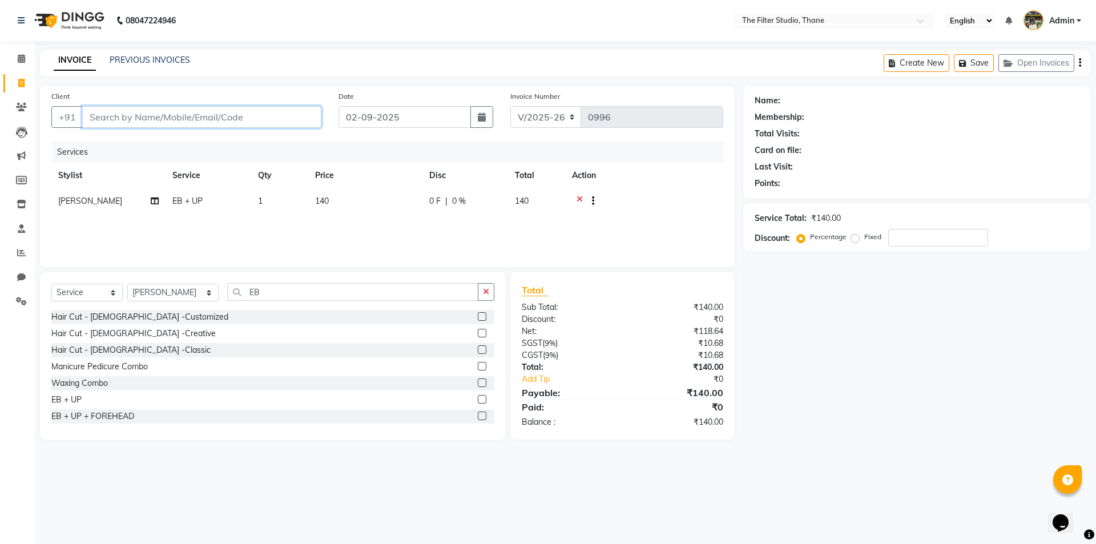
type input "0"
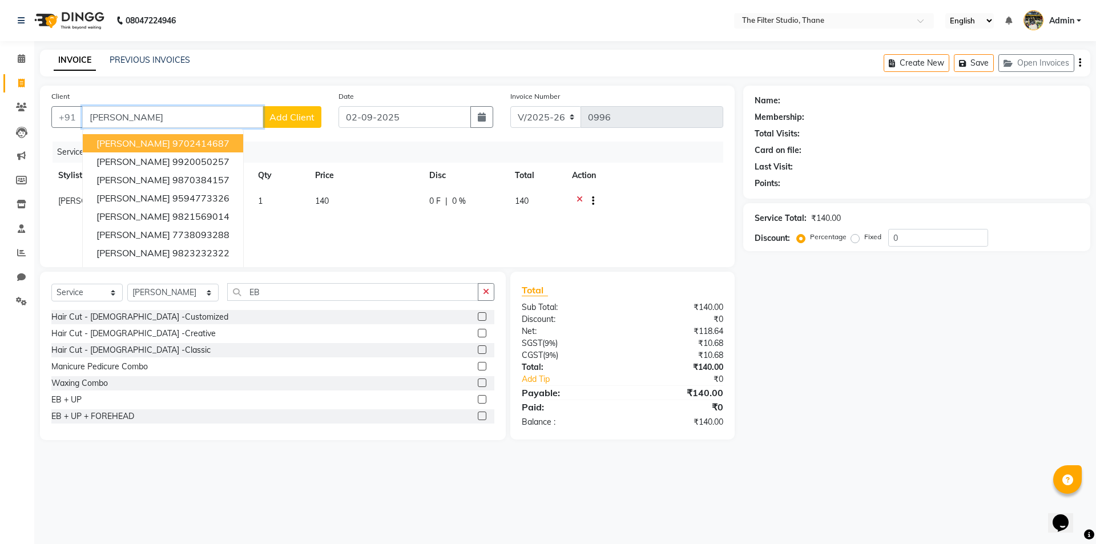
click at [171, 150] on button "[PERSON_NAME] 9702414687" at bounding box center [163, 143] width 160 height 18
type input "9702414687"
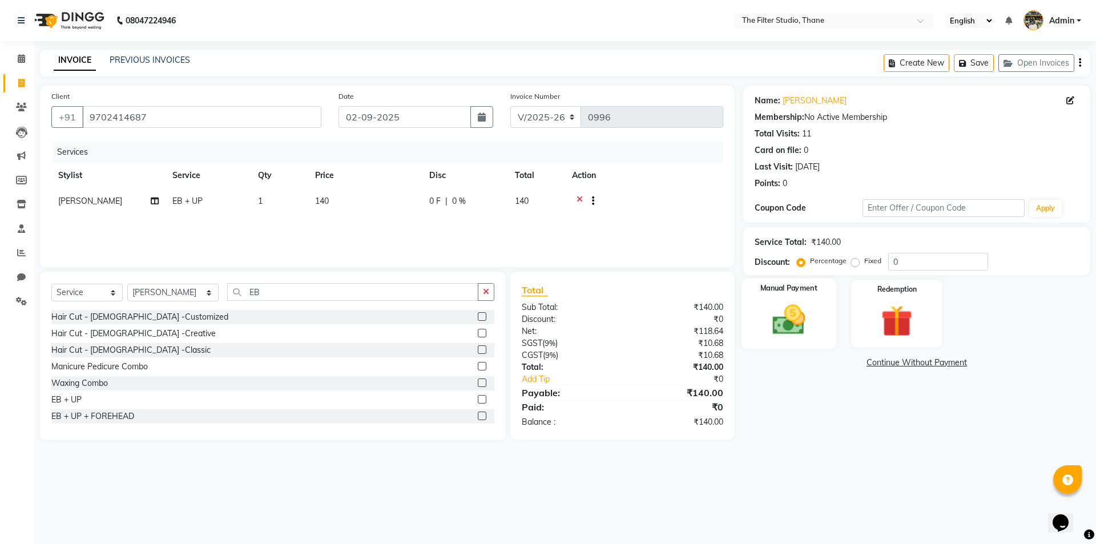
click at [806, 321] on img at bounding box center [788, 320] width 53 height 38
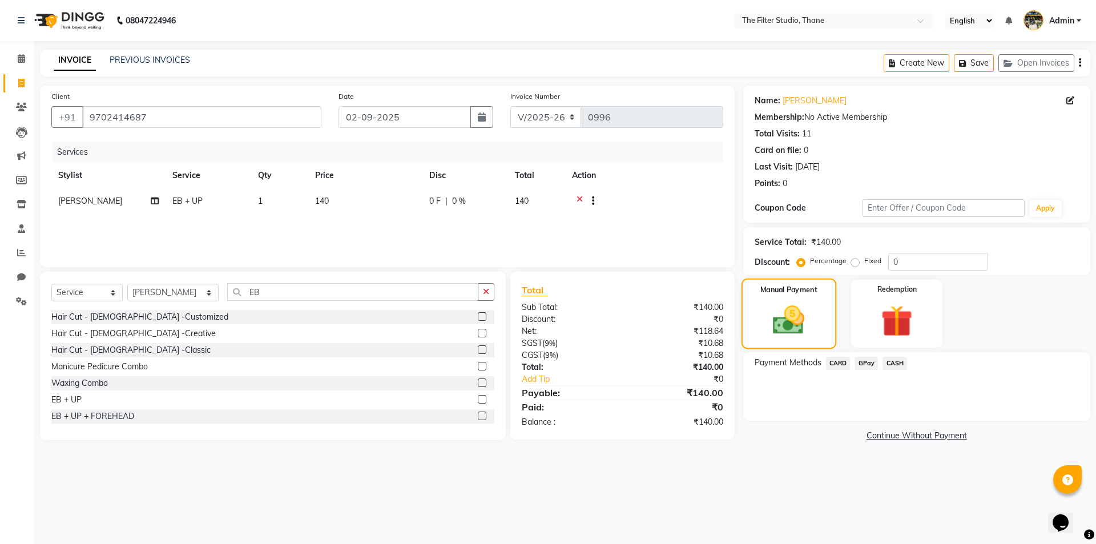
click at [806, 321] on img at bounding box center [787, 320] width 51 height 37
click at [861, 359] on span "GPay" at bounding box center [865, 363] width 23 height 13
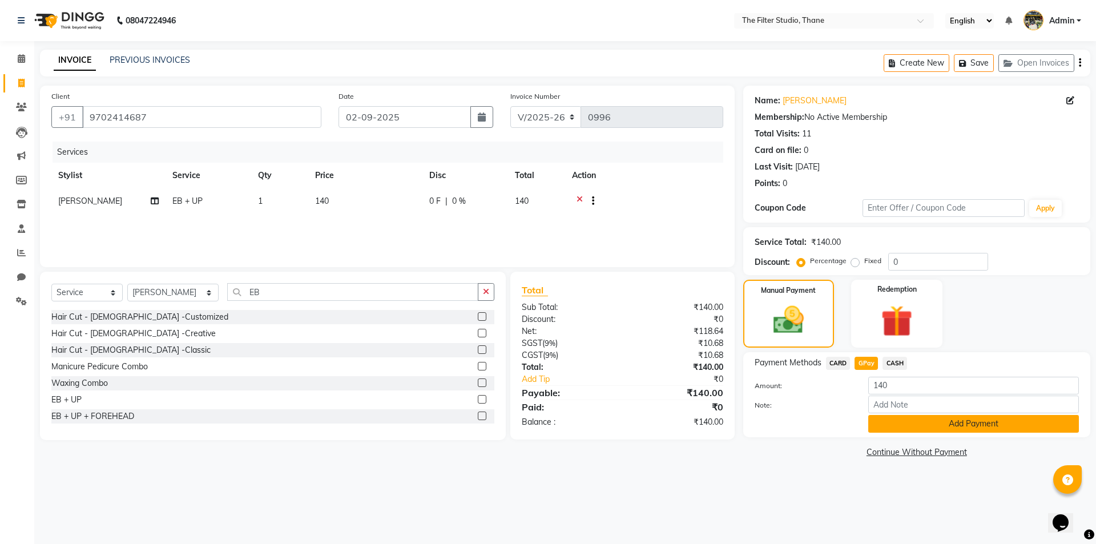
click at [905, 424] on button "Add Payment" at bounding box center [973, 424] width 211 height 18
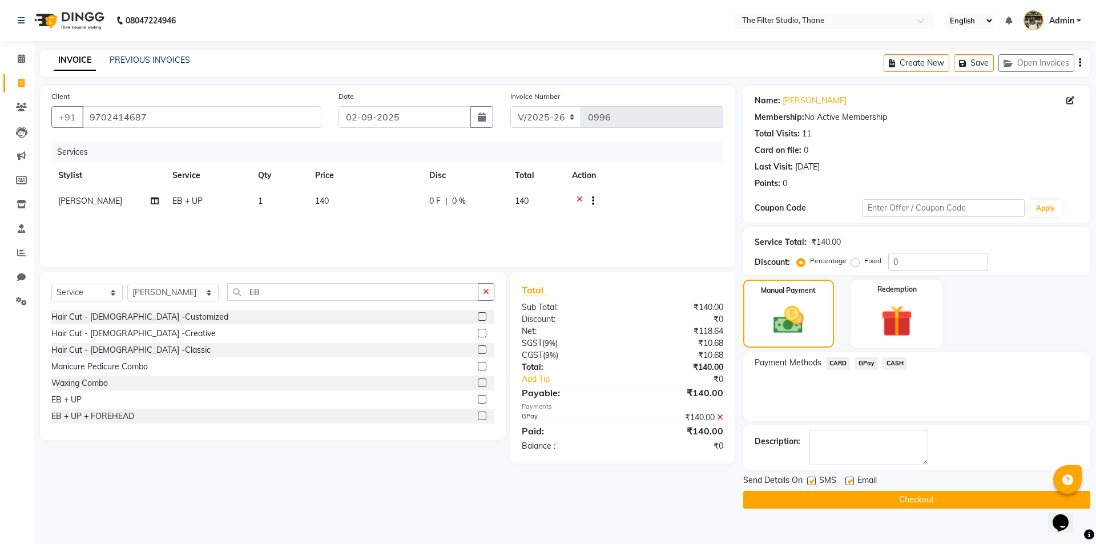
click at [807, 483] on label at bounding box center [811, 480] width 9 height 9
click at [807, 483] on input "checkbox" at bounding box center [810, 481] width 7 height 7
checkbox input "false"
click at [808, 491] on button "Checkout" at bounding box center [916, 500] width 347 height 18
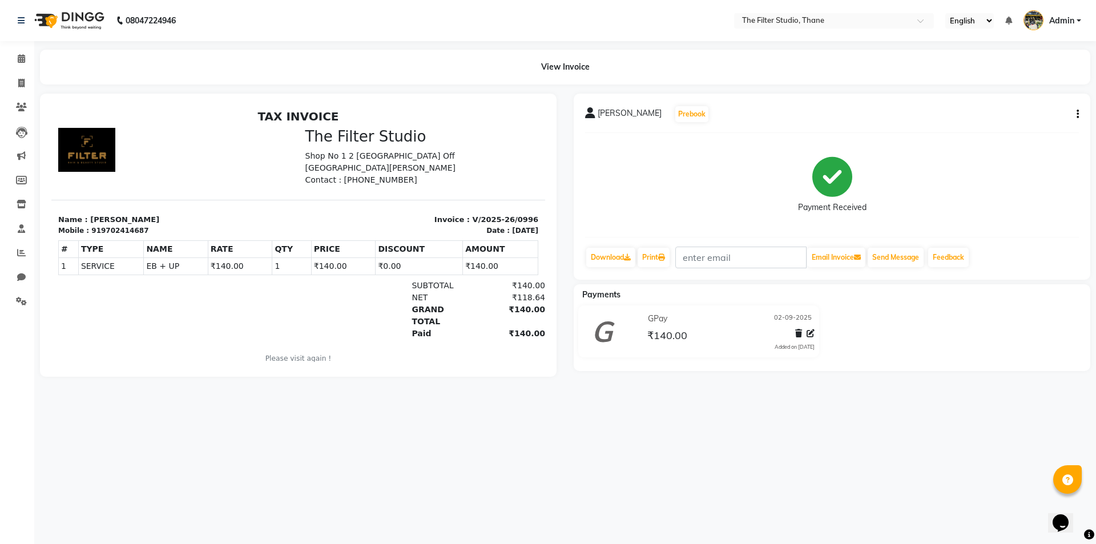
click at [811, 490] on div "08047224946 Select Location × The Filter Studio, Thane English ENGLISH Español …" at bounding box center [548, 272] width 1096 height 544
click at [29, 88] on span at bounding box center [21, 83] width 20 height 13
select select "8024"
select select "service"
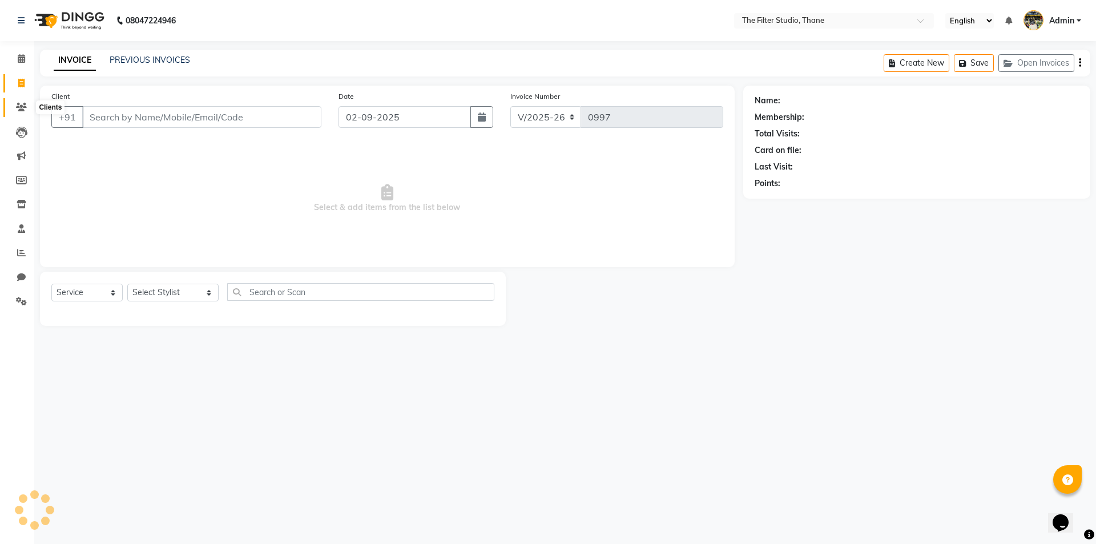
click at [14, 110] on span at bounding box center [21, 107] width 20 height 13
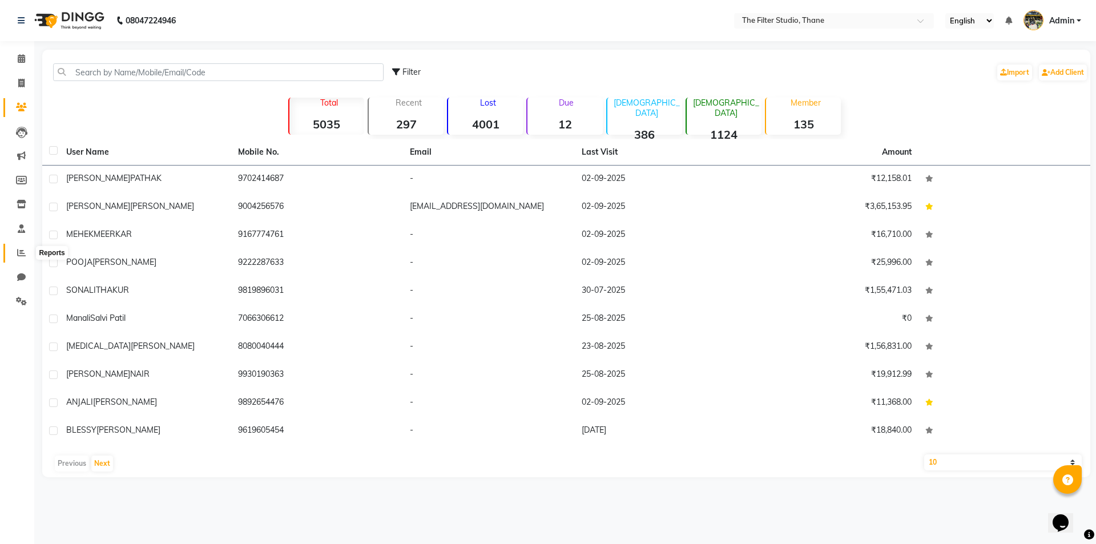
click at [22, 249] on icon at bounding box center [21, 252] width 9 height 9
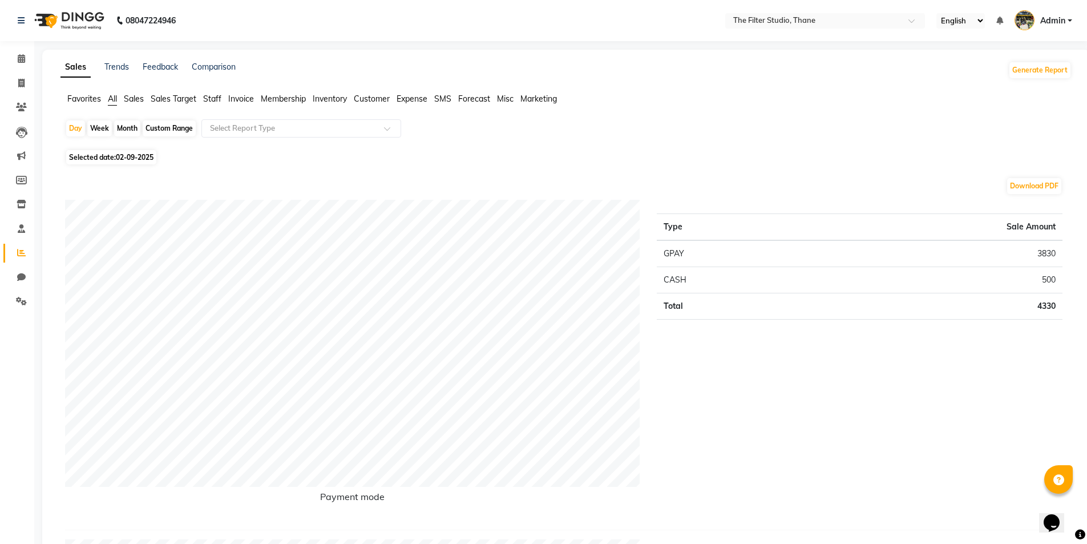
click at [119, 126] on div "Month" at bounding box center [127, 128] width 26 height 16
select select "9"
select select "2025"
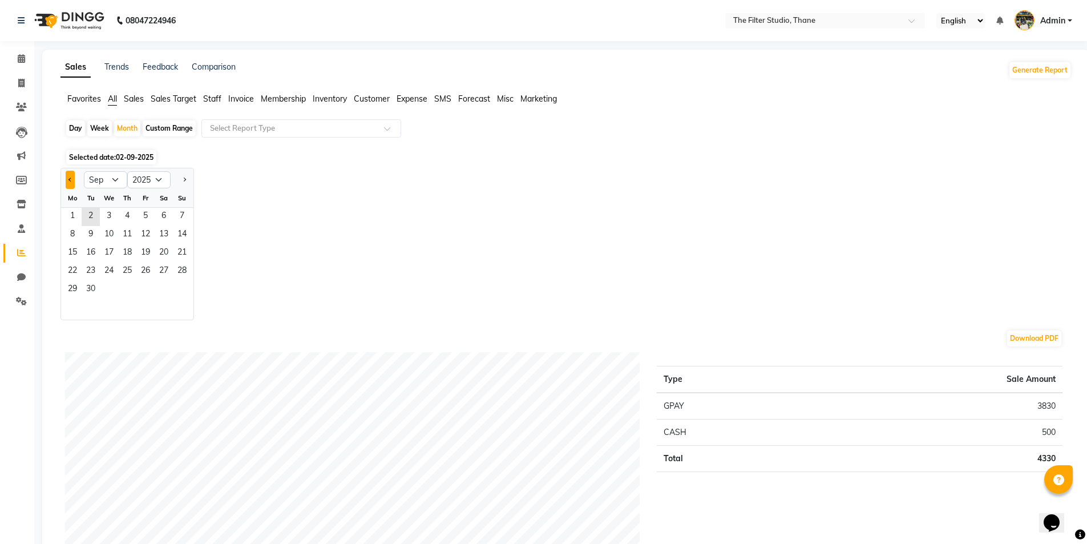
click at [70, 180] on span "Previous month" at bounding box center [70, 179] width 4 height 4
select select "8"
click at [181, 287] on span "31" at bounding box center [182, 290] width 18 height 18
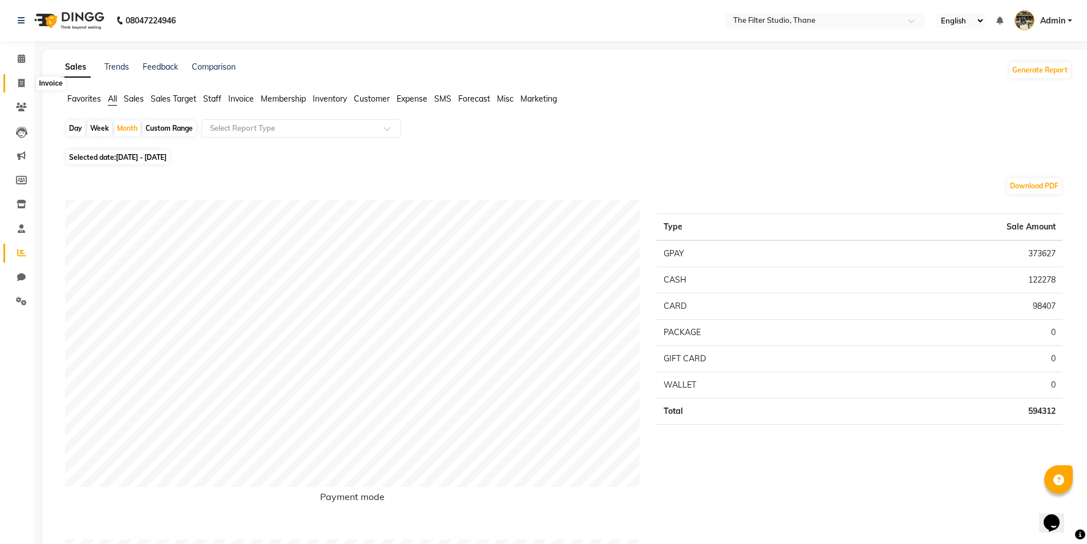
click at [18, 83] on icon at bounding box center [21, 83] width 6 height 9
select select "8024"
select select "service"
